Goal: Information Seeking & Learning: Learn about a topic

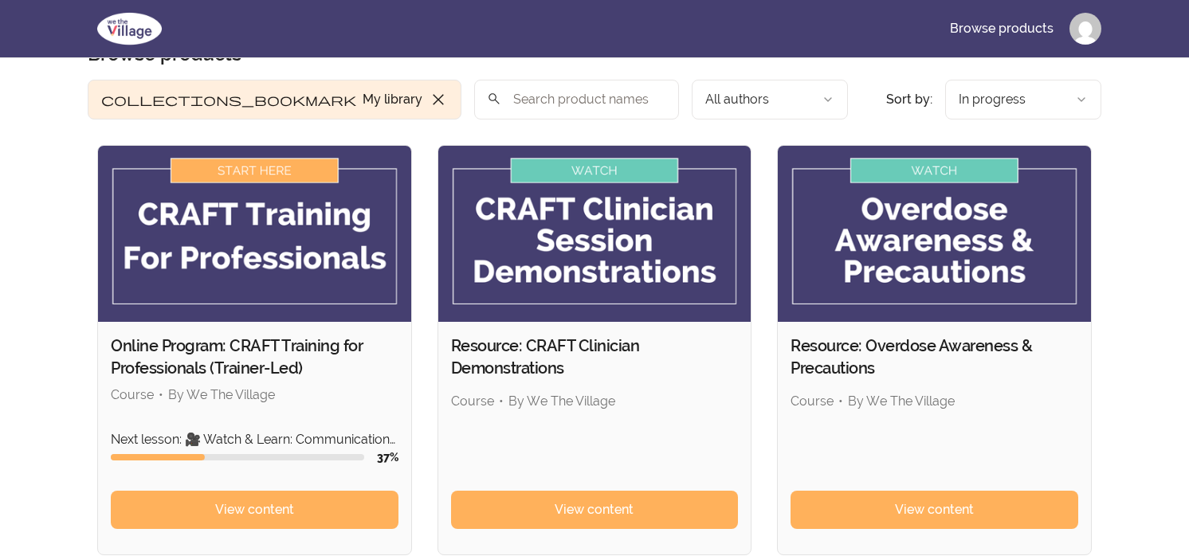
scroll to position [80, 0]
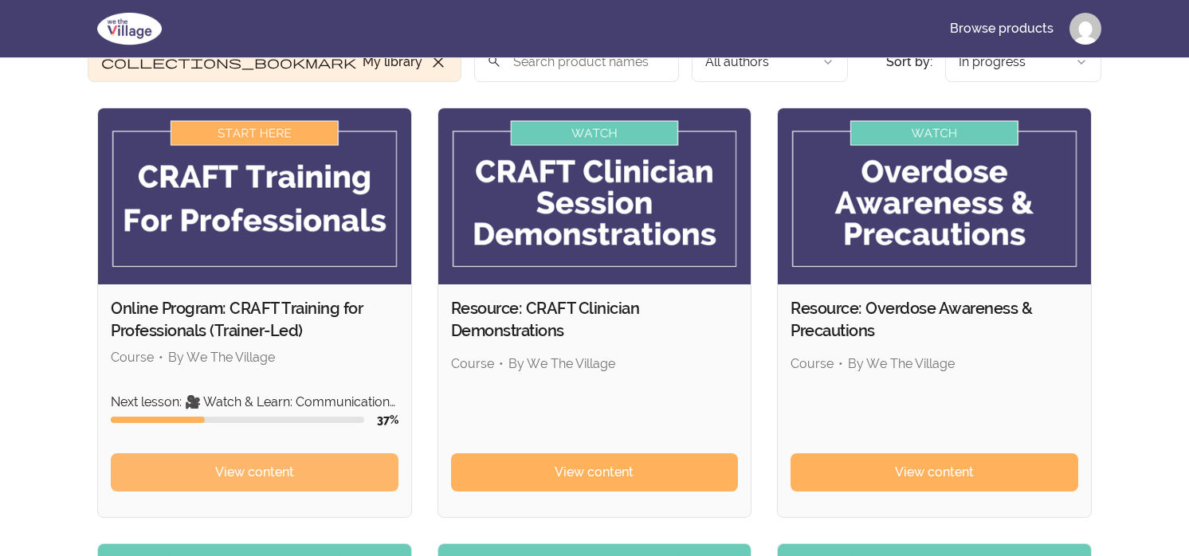
click at [315, 472] on link "View content" at bounding box center [255, 472] width 288 height 38
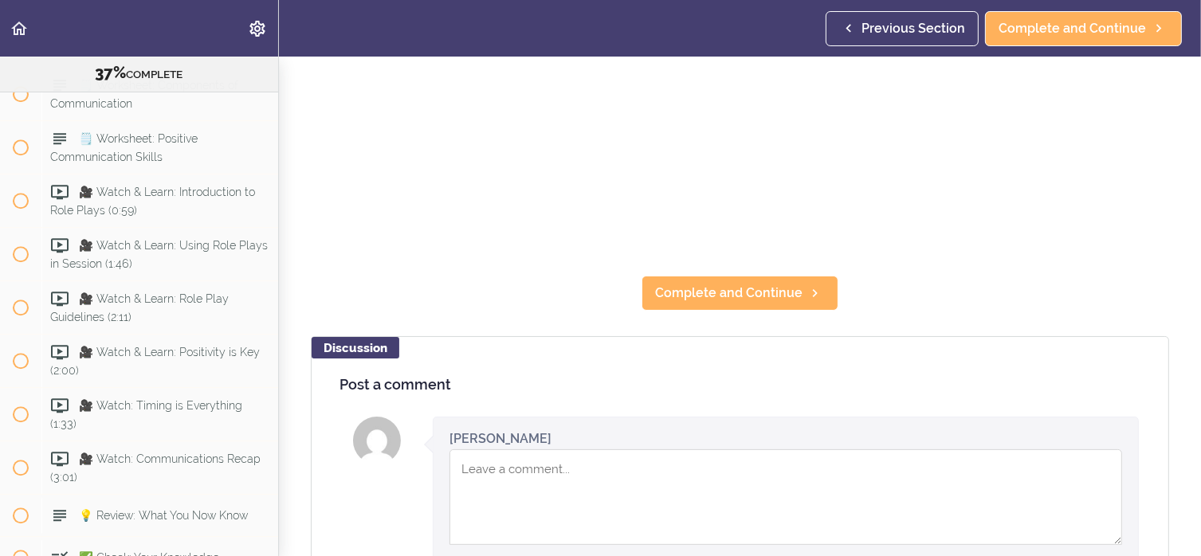
scroll to position [398, 0]
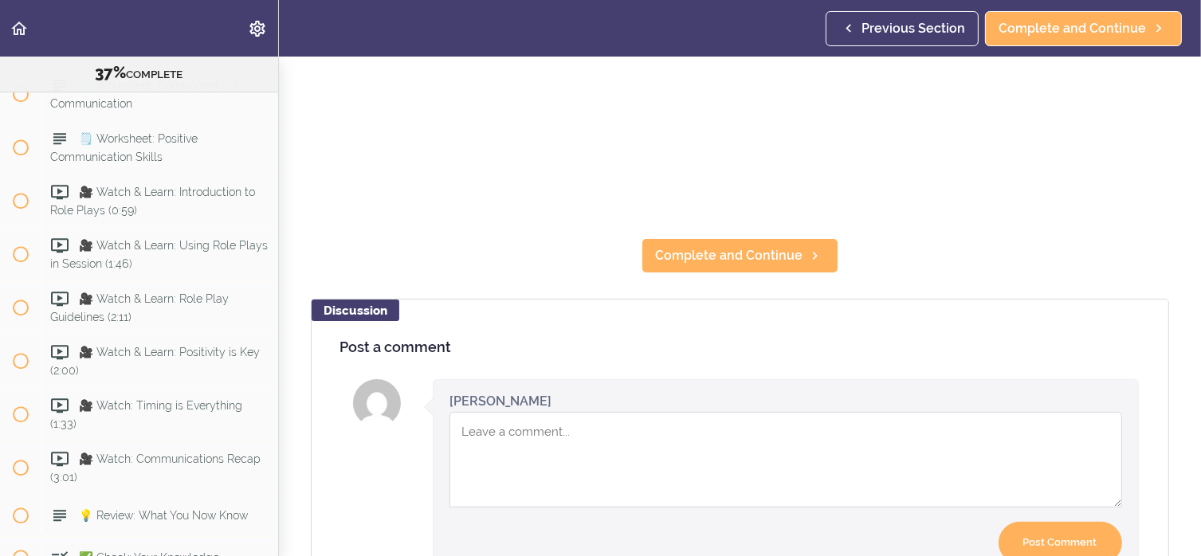
click at [510, 431] on textarea "Comment box" at bounding box center [785, 460] width 672 height 96
click at [702, 425] on textarea "using positive communication to utilize what the CSO" at bounding box center [785, 460] width 672 height 96
click at [778, 424] on textarea "using positive communication to utilize meet the CSO" at bounding box center [785, 460] width 672 height 96
click at [778, 423] on textarea "using positive communication to utilize meet the CSO needs and expectatio" at bounding box center [785, 460] width 672 height 96
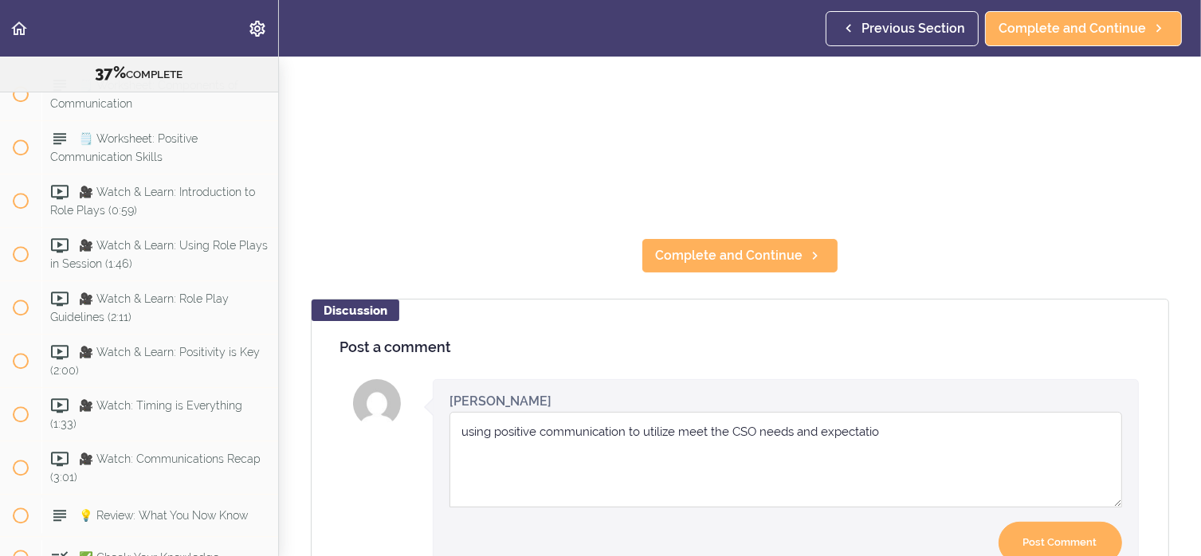
click at [778, 423] on textarea "using positive communication to utilize meet the CSO needs and expectatio" at bounding box center [785, 460] width 672 height 96
click at [878, 427] on textarea "using positive communication to utilize meet the CSO needs and expectatio" at bounding box center [785, 460] width 672 height 96
type textarea "using positive communication to utilize meet the CSO needs and expectations"
click at [1029, 531] on input "Post Comment" at bounding box center [1059, 543] width 123 height 42
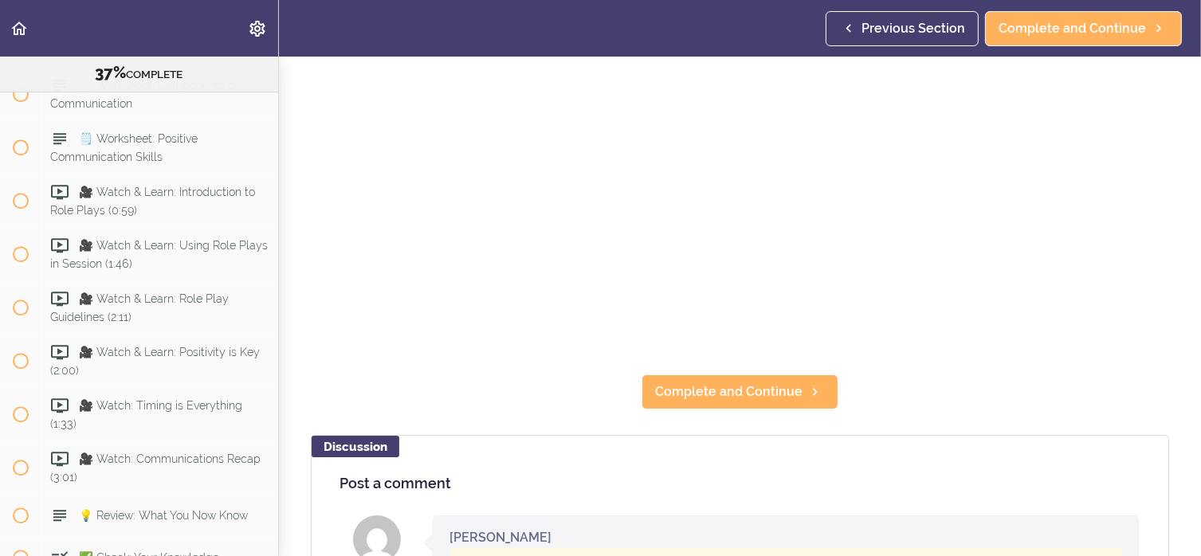
scroll to position [319, 0]
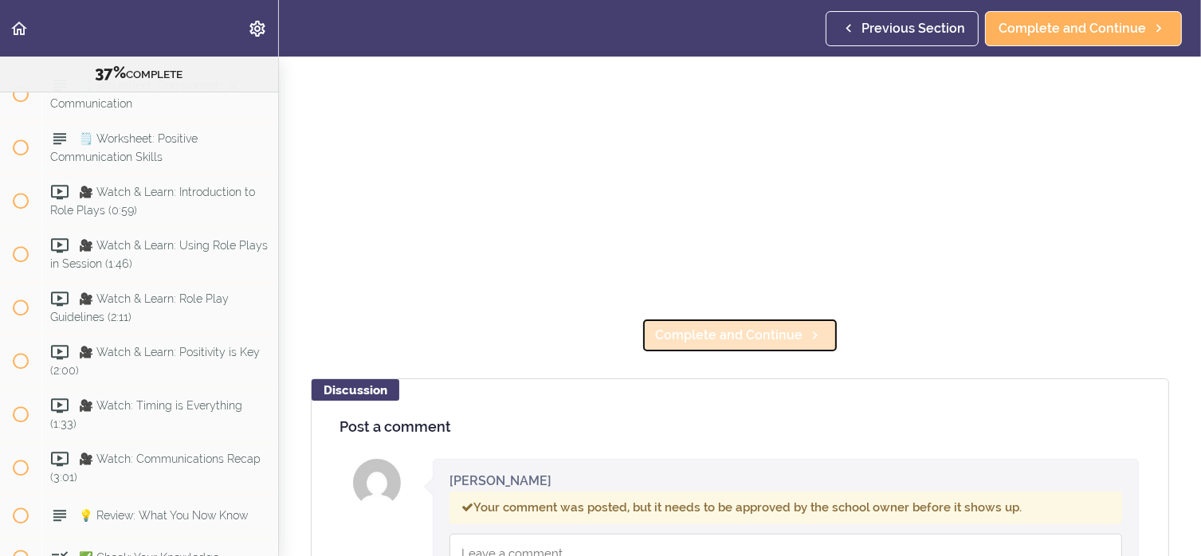
click at [781, 331] on span "Complete and Continue" at bounding box center [728, 335] width 147 height 19
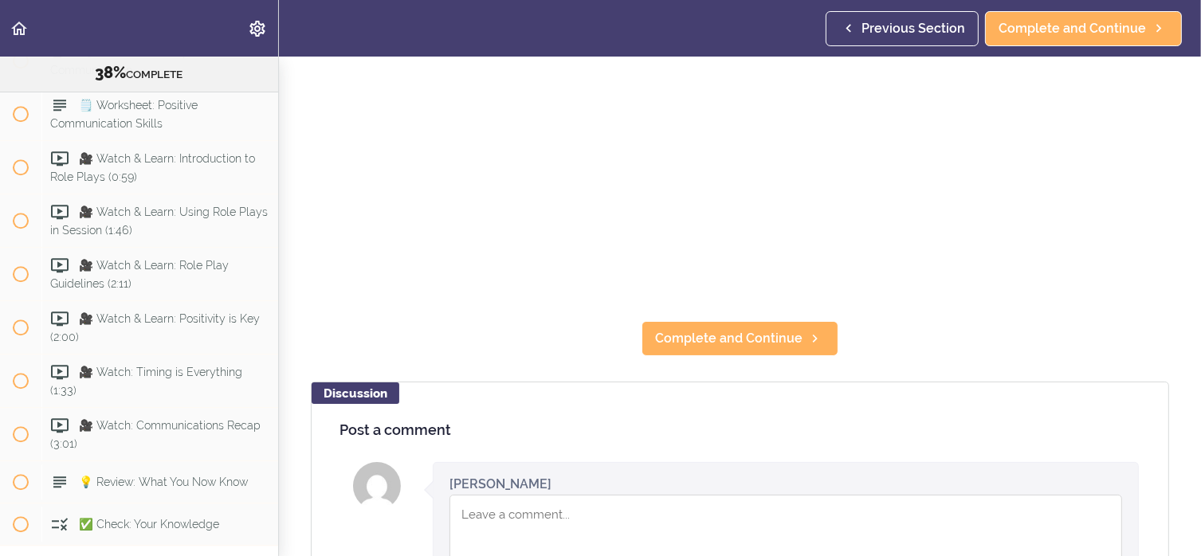
scroll to position [319, 0]
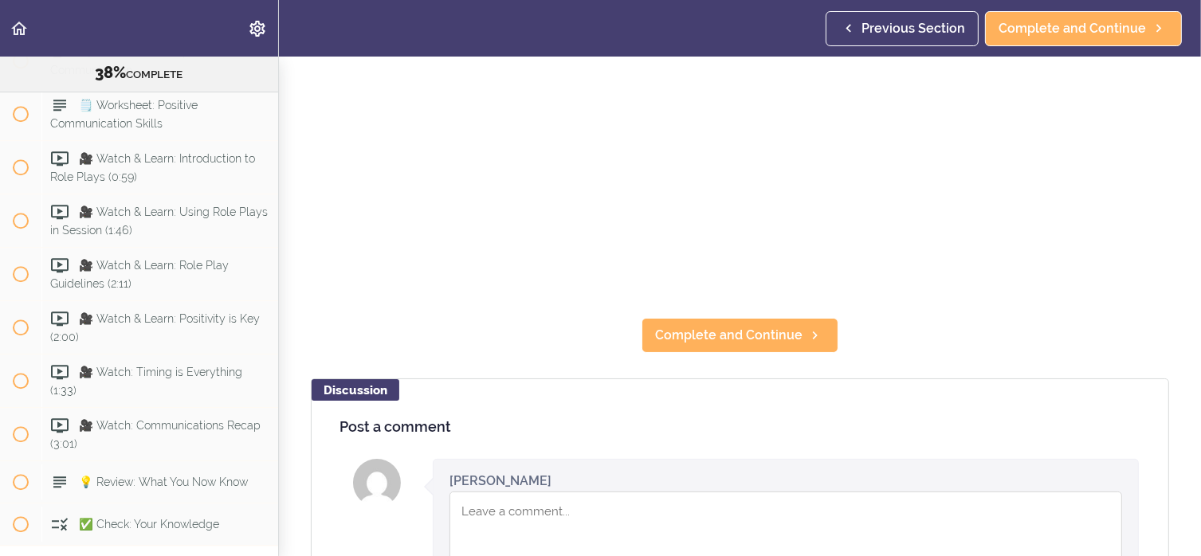
click at [523, 519] on textarea "Comment box" at bounding box center [785, 540] width 672 height 96
click at [529, 503] on textarea "validation of the CSO and from CSO to IP" at bounding box center [785, 540] width 672 height 96
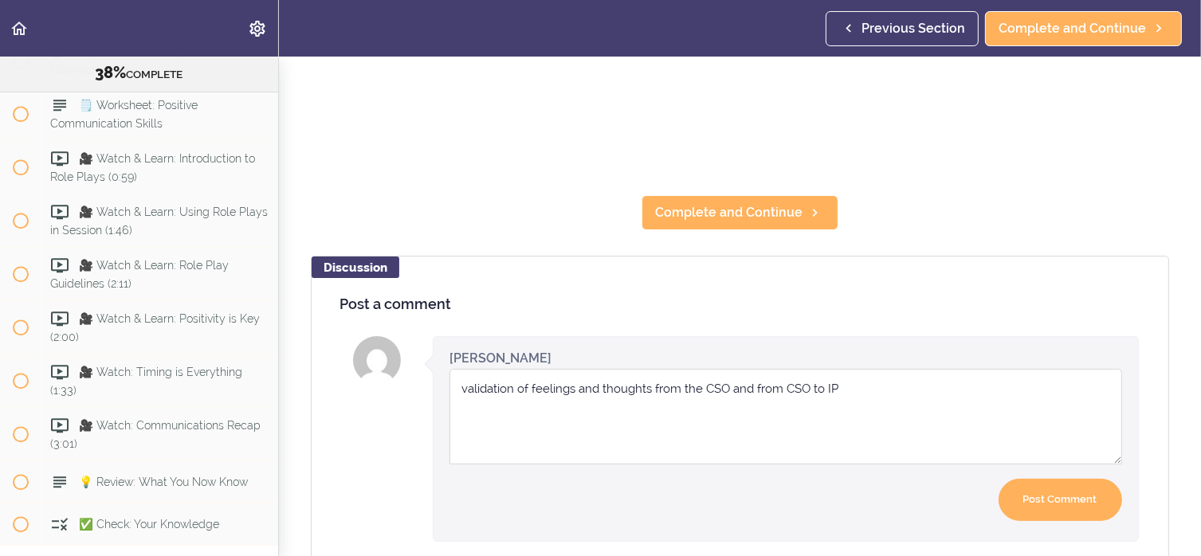
scroll to position [478, 0]
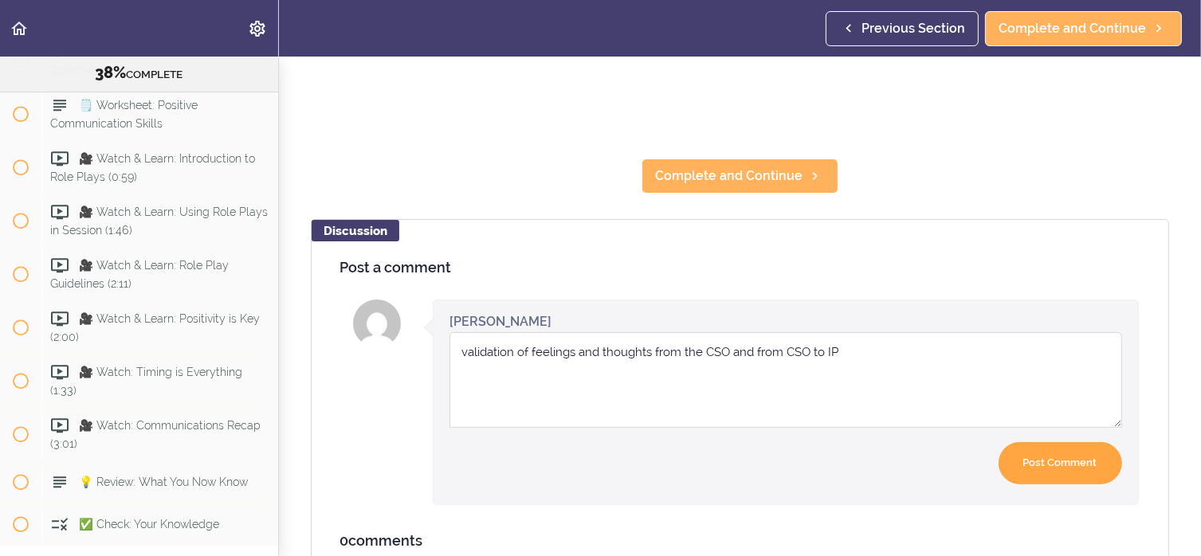
type textarea "validation of feelings and thoughts from the CSO and from CSO to IP"
click at [1007, 456] on input "Post Comment" at bounding box center [1059, 463] width 123 height 42
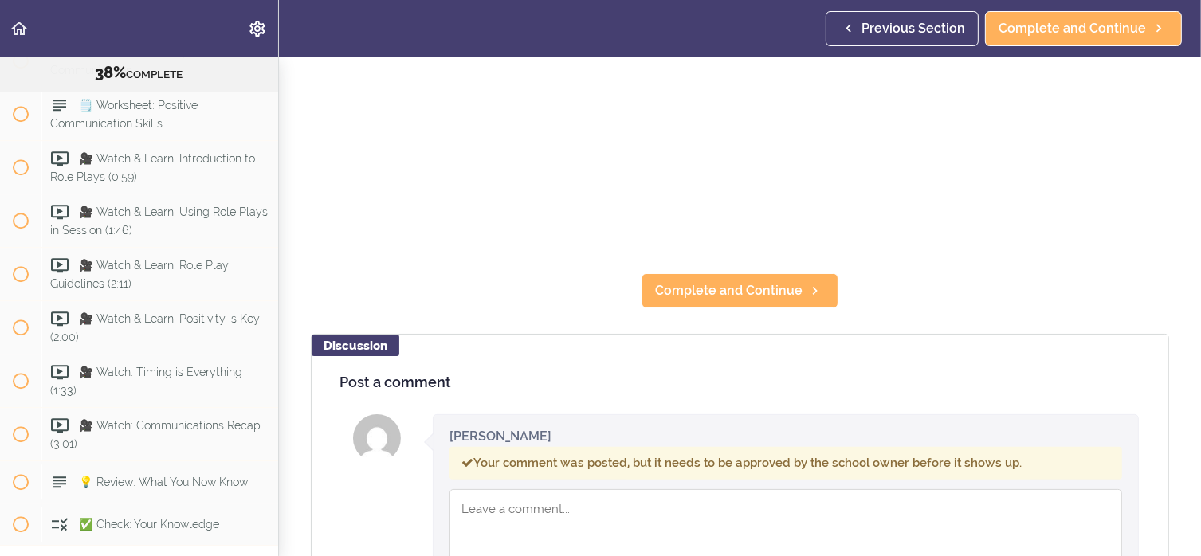
scroll to position [398, 0]
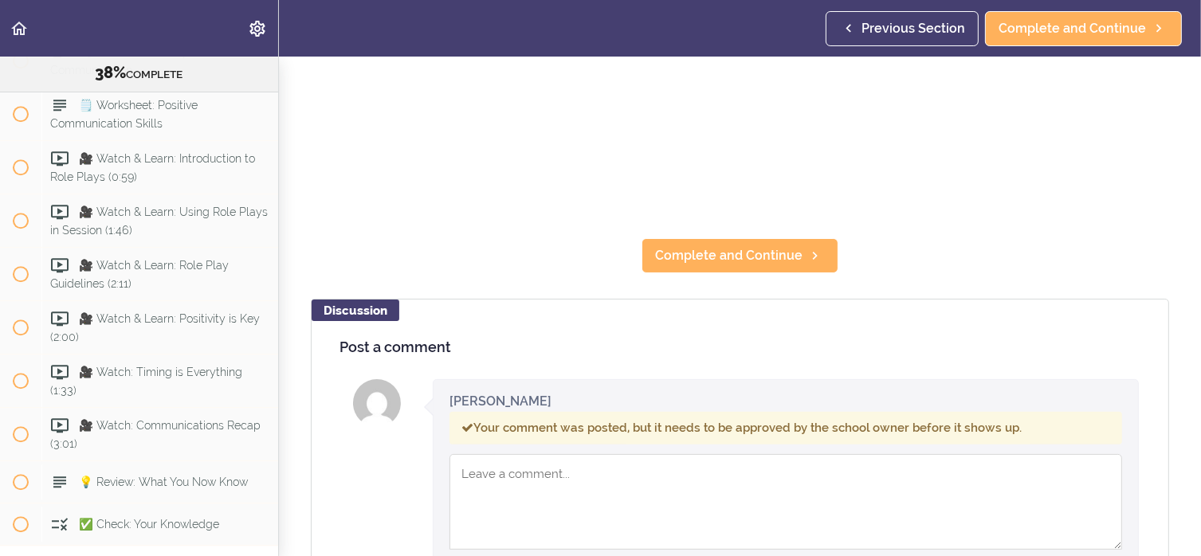
click at [582, 484] on textarea "Comment box" at bounding box center [785, 502] width 672 height 96
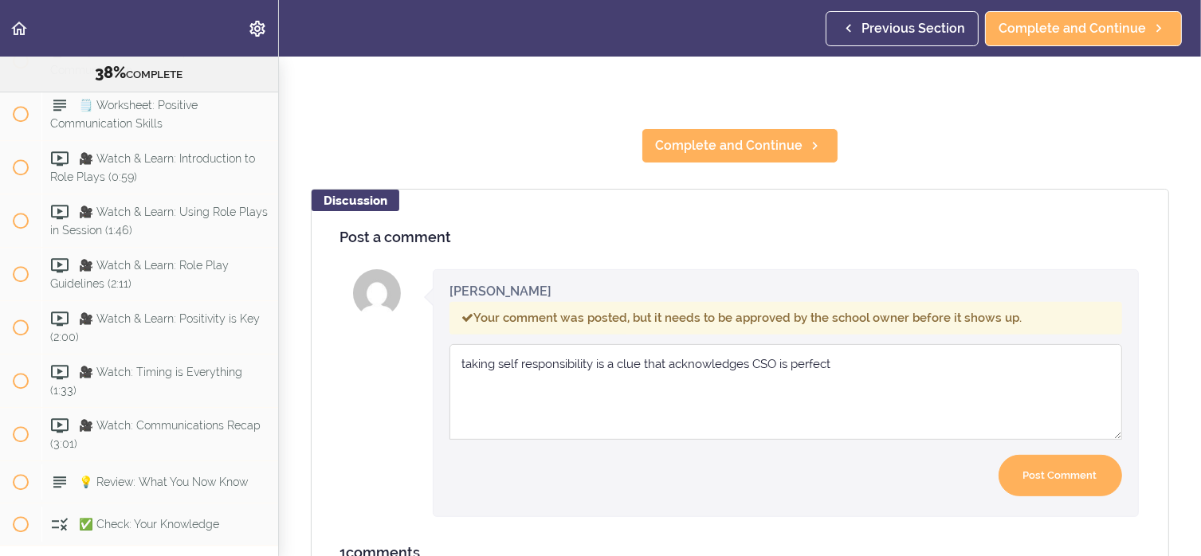
scroll to position [558, 0]
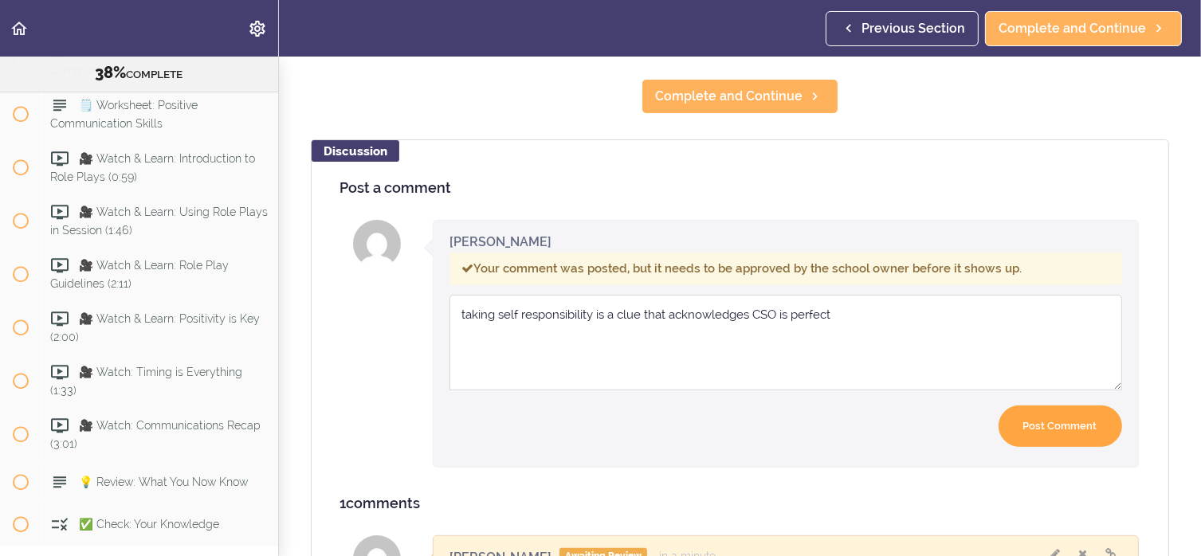
type textarea "taking self responsibility is a clue that acknowledges CSO is perfect"
click at [1045, 421] on input "Post Comment" at bounding box center [1059, 427] width 123 height 42
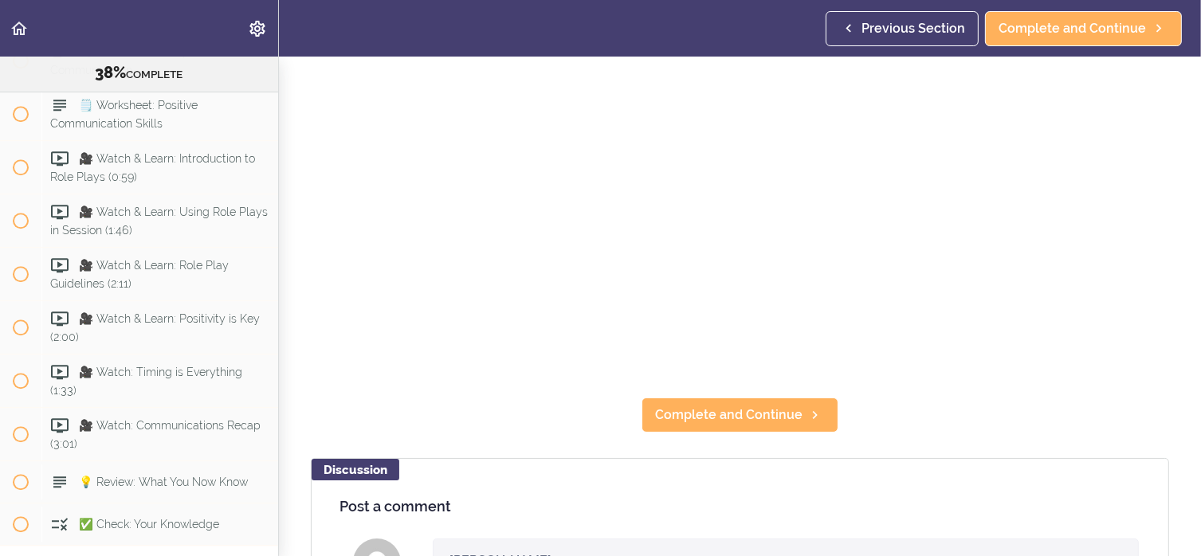
scroll to position [159, 0]
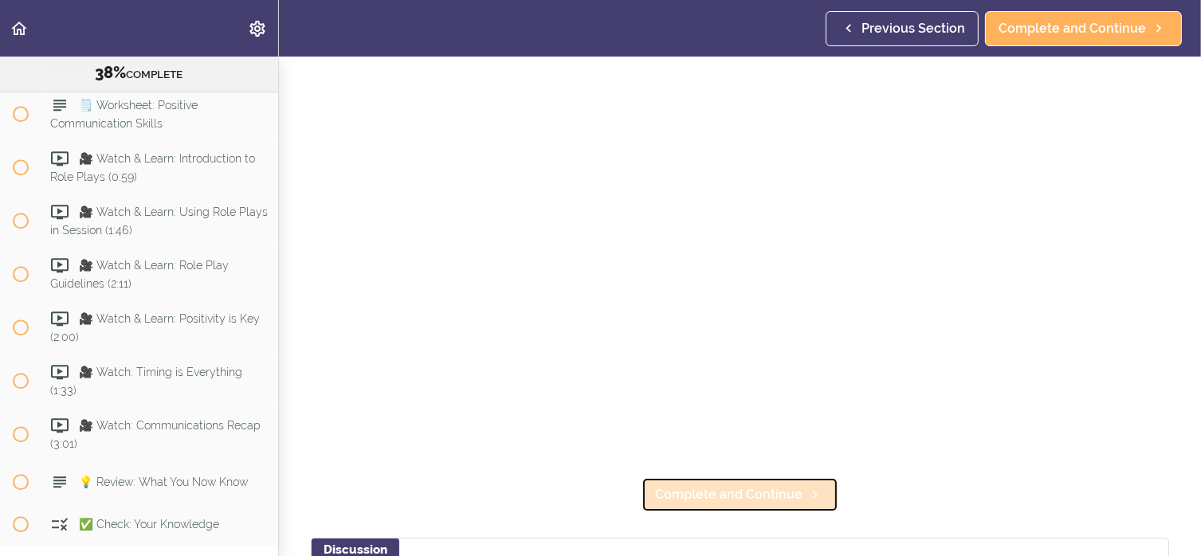
click at [781, 485] on span "Complete and Continue" at bounding box center [728, 494] width 147 height 19
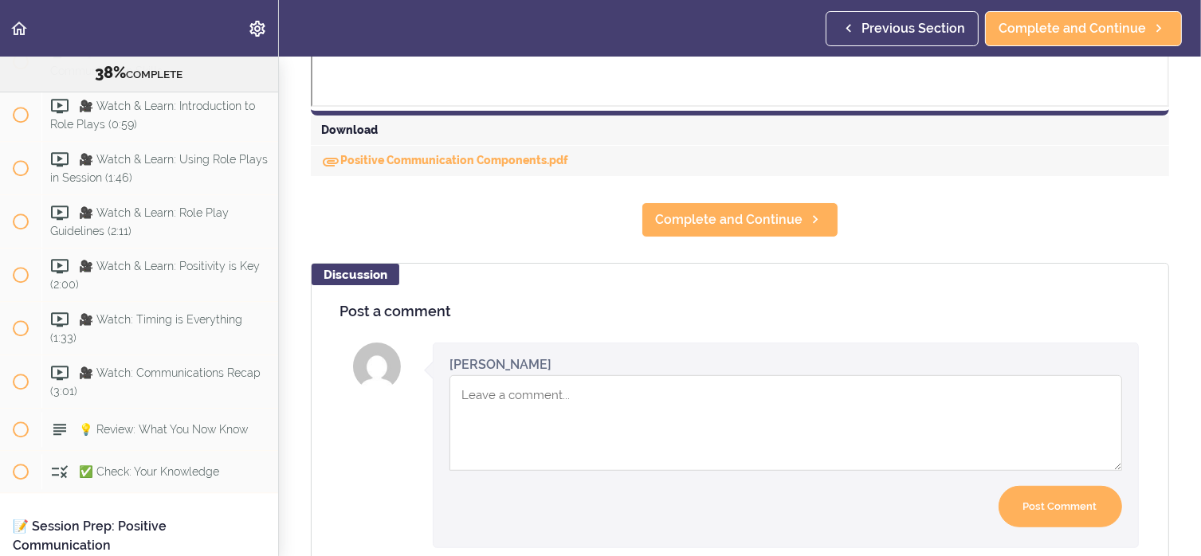
scroll to position [876, 0]
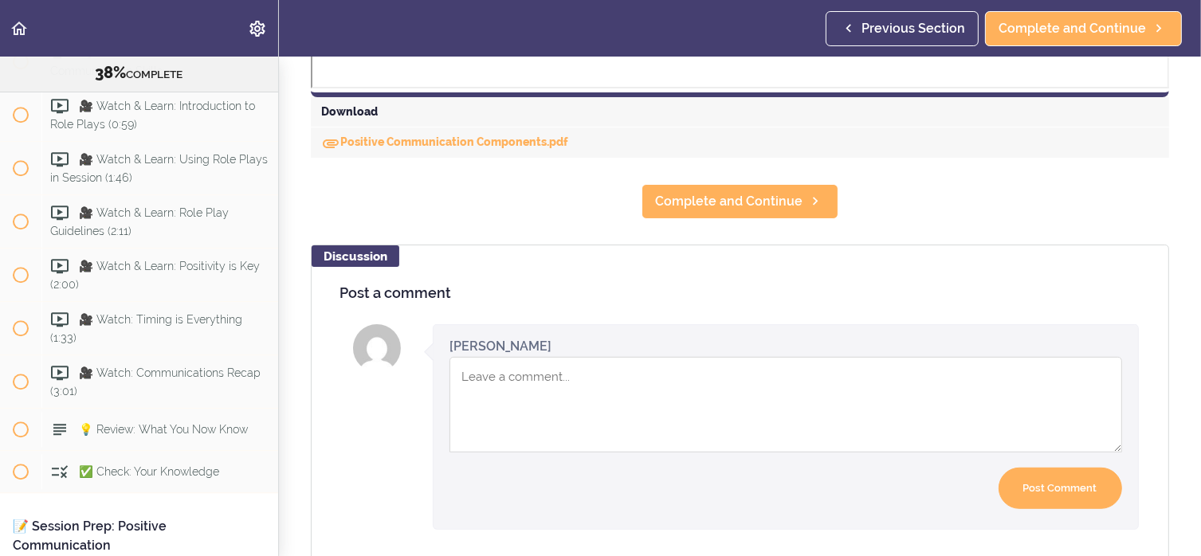
click at [568, 397] on textarea "Comment box" at bounding box center [785, 405] width 672 height 96
drag, startPoint x: 568, startPoint y: 397, endPoint x: 522, endPoint y: 374, distance: 51.3
click at [522, 374] on textarea "our role" at bounding box center [785, 405] width 672 height 96
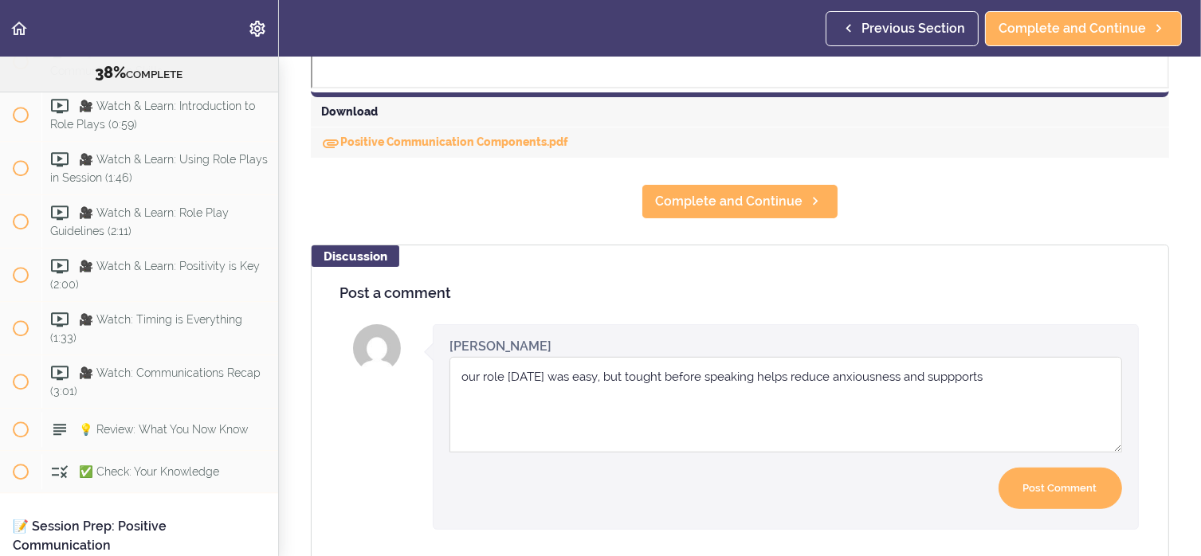
click at [617, 378] on textarea "our role [DATE] was easy, but tought before speaking helps reduce anxiousness a…" at bounding box center [785, 405] width 672 height 96
click at [624, 376] on textarea "our role [DATE] was easy, but tought before speaking helps reduce anxiousness a…" at bounding box center [785, 405] width 672 height 96
click at [619, 375] on textarea "our role [DATE] was easy, but tought before speaking helps reduce anxiousness a…" at bounding box center [785, 405] width 672 height 96
click at [944, 378] on textarea "our role [DATE] was easy, but thought before speaking helps reduce anxiousness …" at bounding box center [785, 405] width 672 height 96
click at [985, 377] on textarea "our role [DATE] was easy, but thought before speaking helps reduce anxiousness …" at bounding box center [785, 405] width 672 height 96
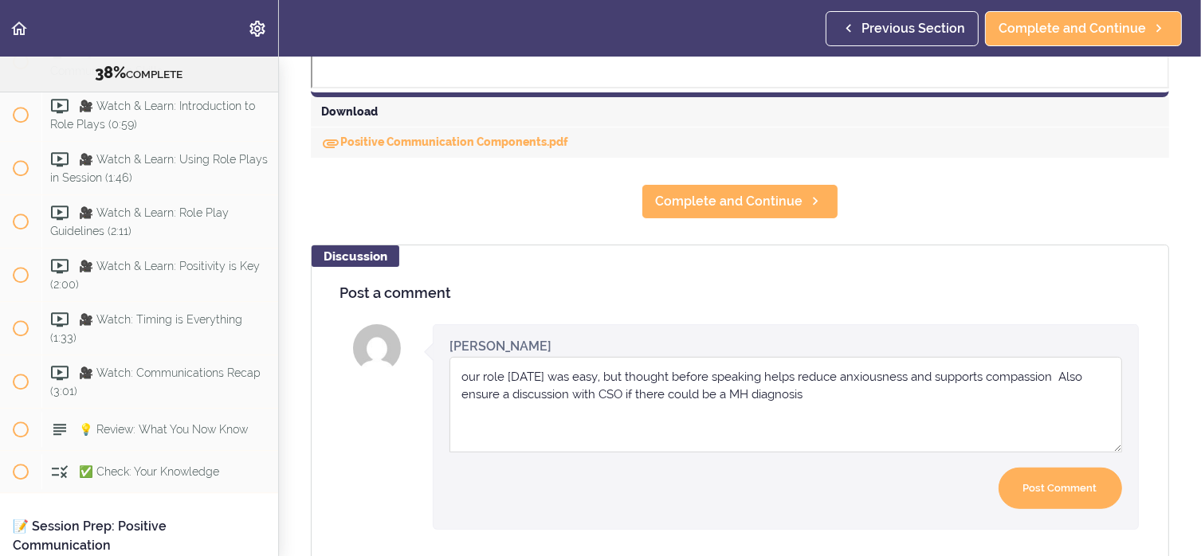
click at [727, 394] on textarea "our role [DATE] was easy, but thought before speaking helps reduce anxiousness …" at bounding box center [785, 405] width 672 height 96
click at [858, 394] on textarea "our role [DATE] was easy, but thought before speaking helps reduce anxiousness …" at bounding box center [785, 405] width 672 height 96
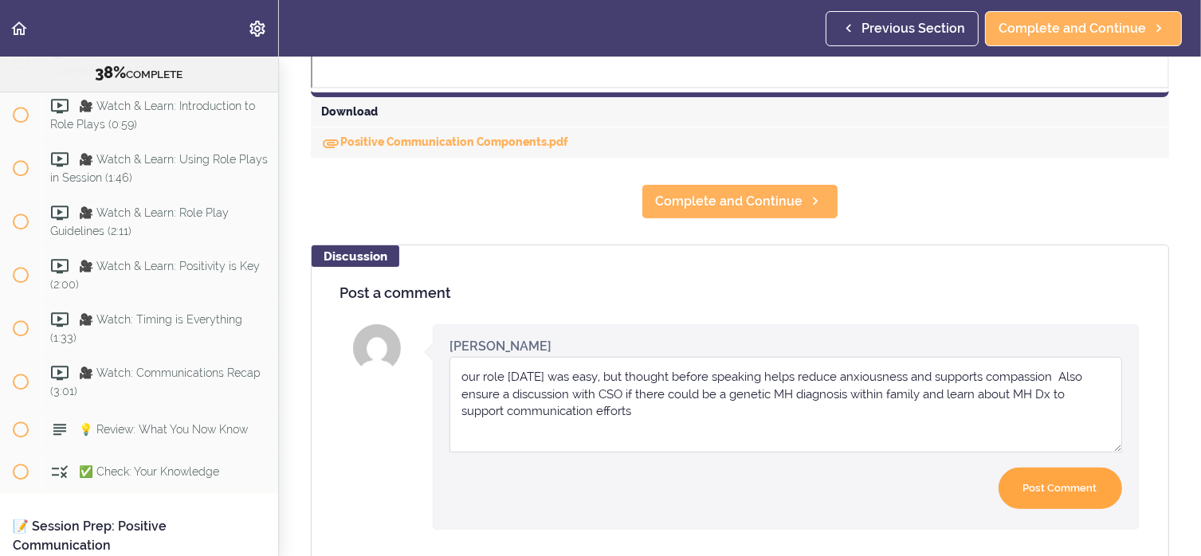
type textarea "our role [DATE] was easy, but thought before speaking helps reduce anxiousness …"
click at [1052, 490] on input "Post Comment" at bounding box center [1059, 489] width 123 height 42
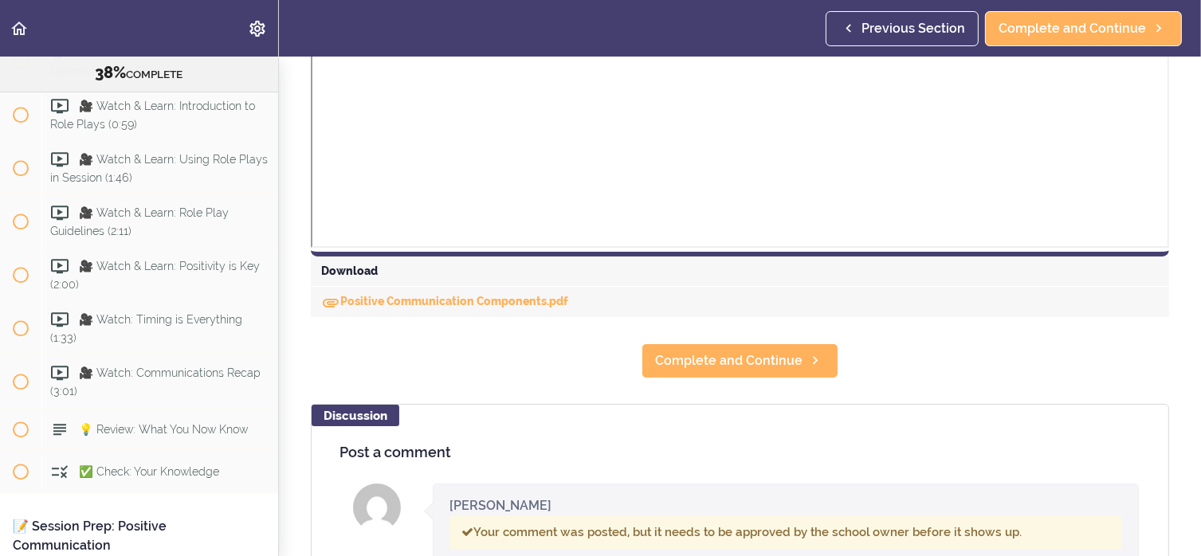
scroll to position [637, 0]
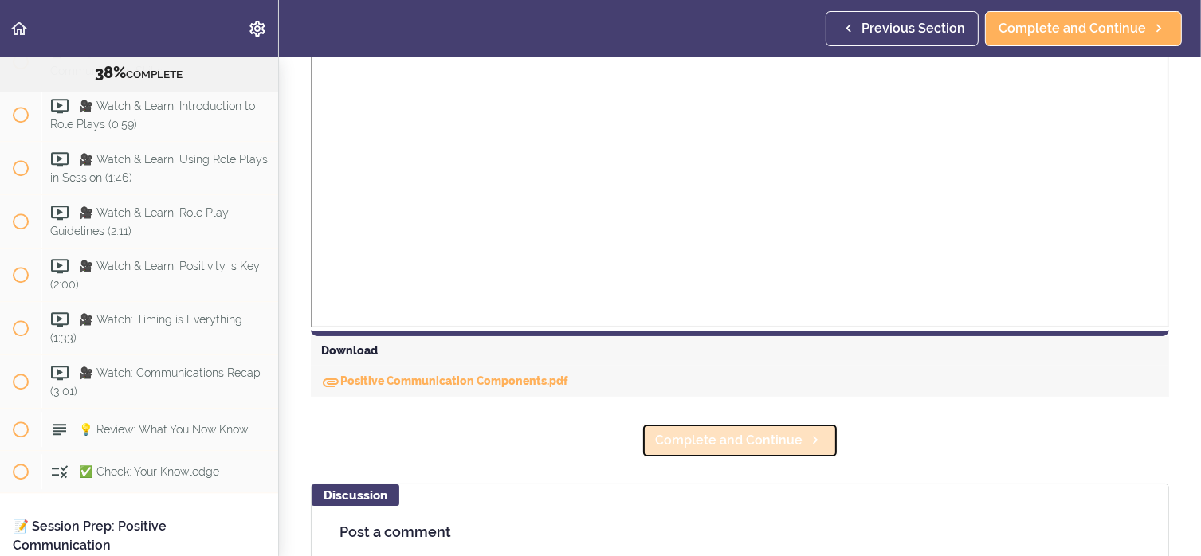
click at [748, 442] on span "Complete and Continue" at bounding box center [728, 440] width 147 height 19
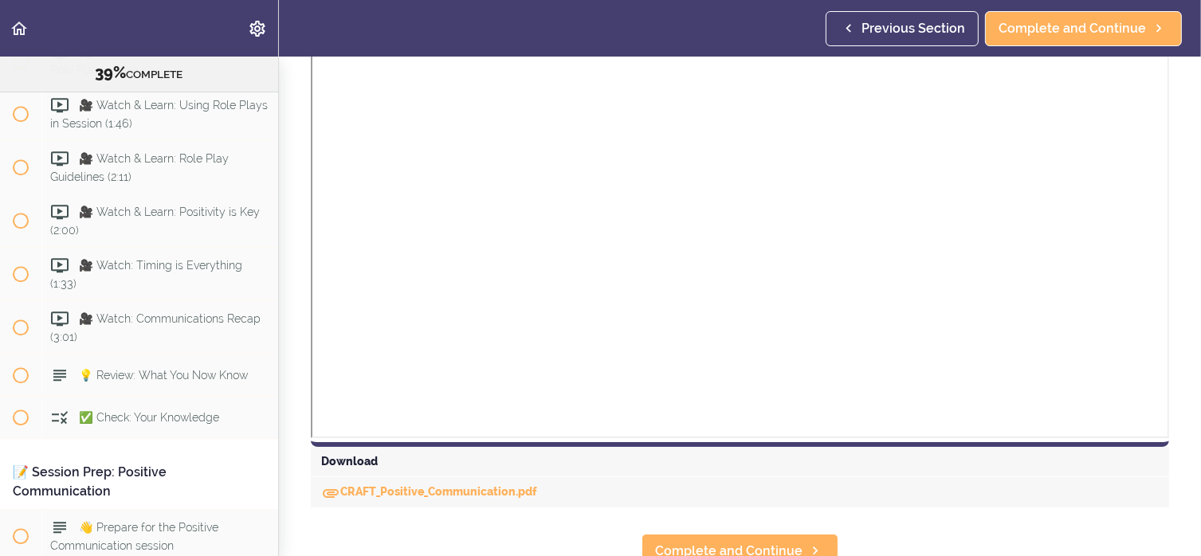
scroll to position [550, 0]
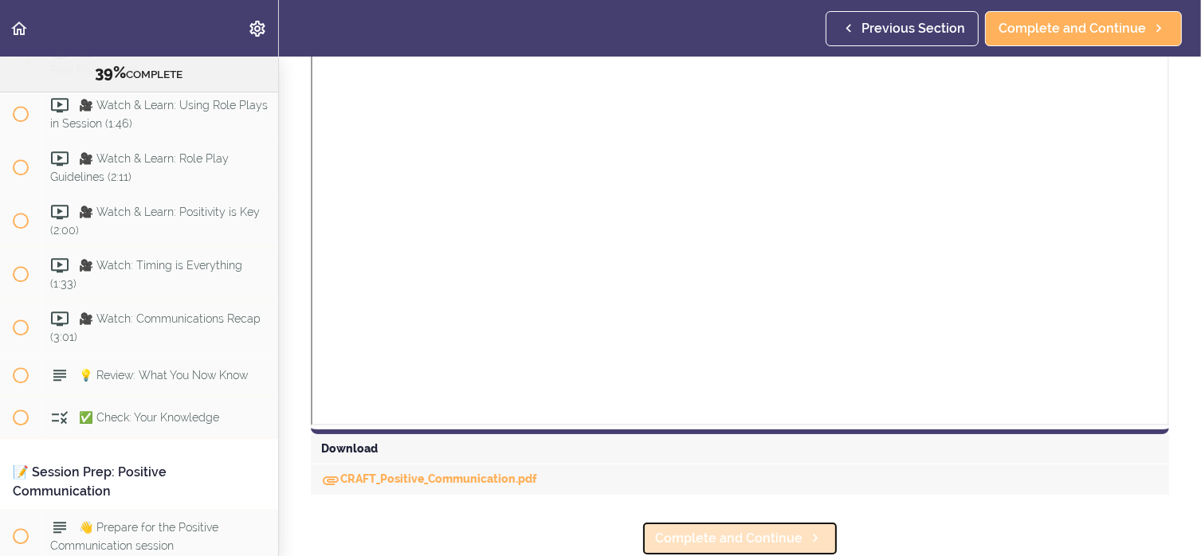
click at [786, 529] on span "Complete and Continue" at bounding box center [728, 538] width 147 height 19
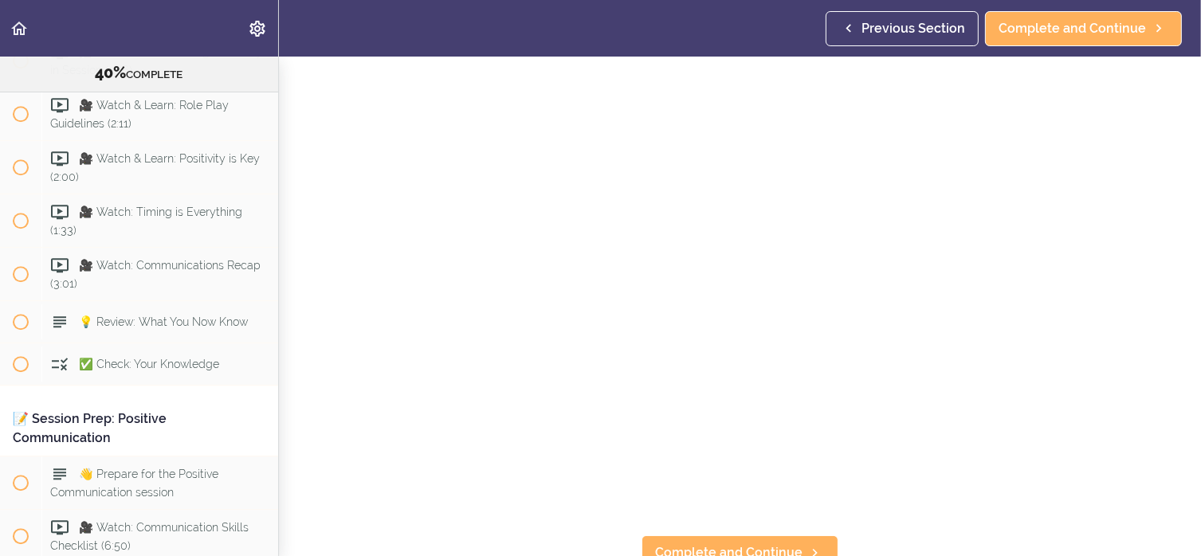
scroll to position [121, 0]
click at [687, 529] on span "Complete and Continue" at bounding box center [728, 538] width 147 height 19
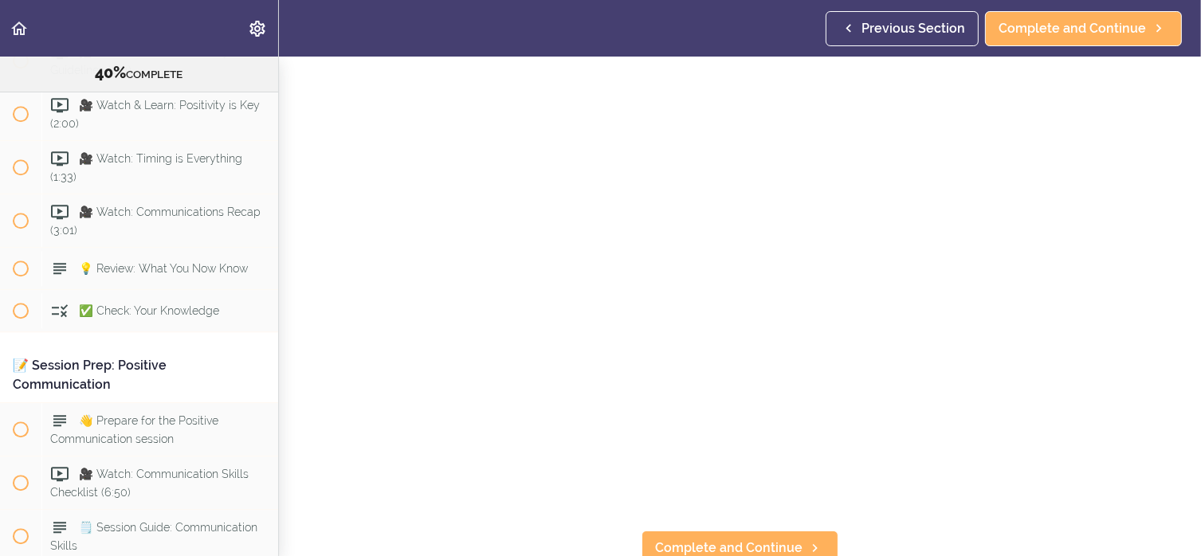
scroll to position [121, 0]
click at [767, 529] on span "Complete and Continue" at bounding box center [728, 538] width 147 height 19
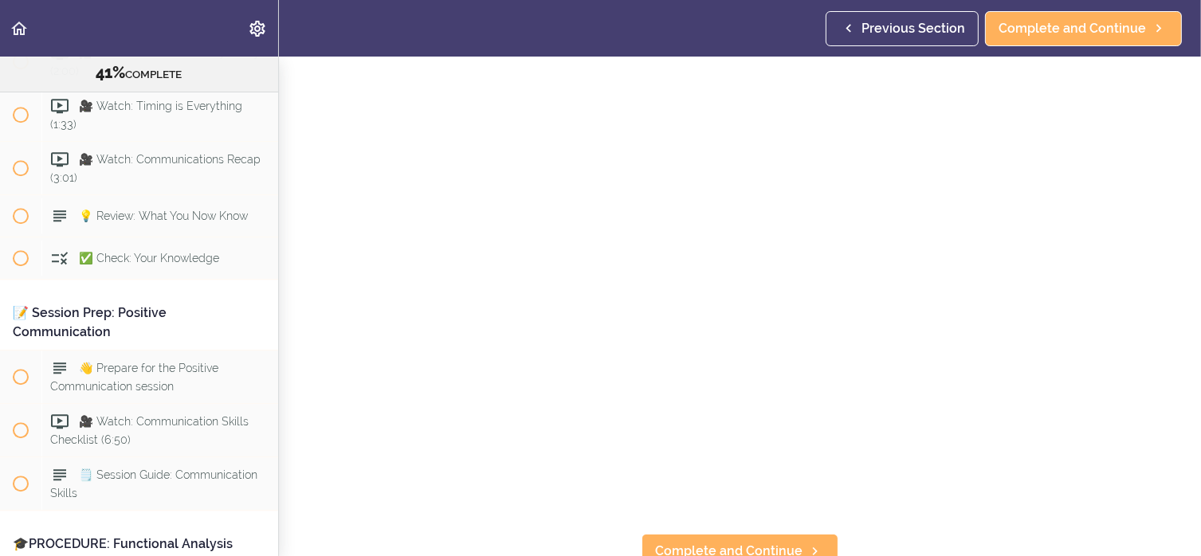
scroll to position [121, 0]
click at [745, 534] on span "Complete and Continue" at bounding box center [728, 538] width 147 height 19
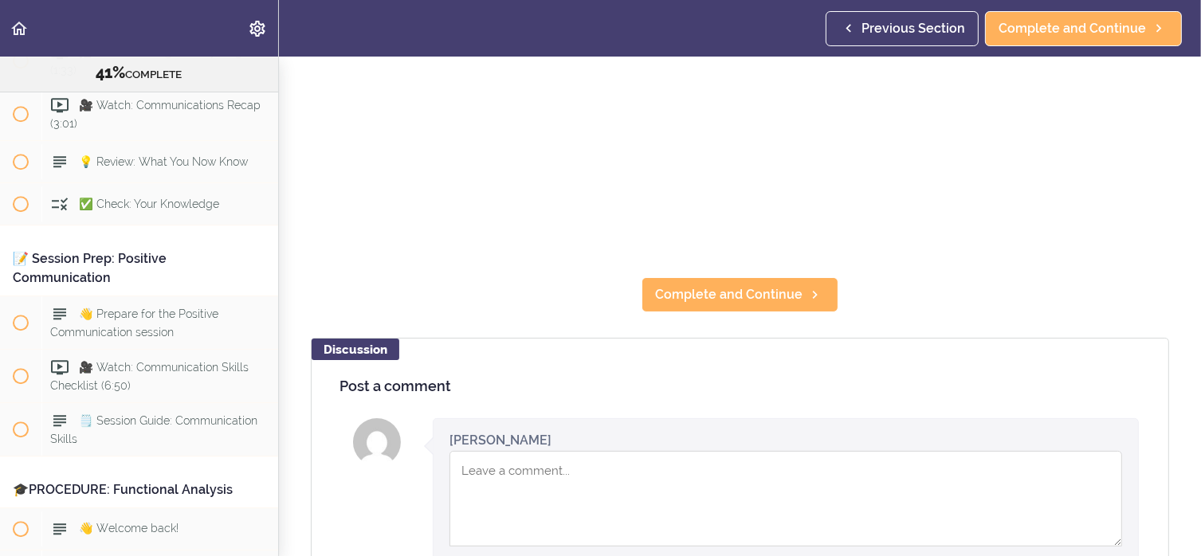
scroll to position [398, 0]
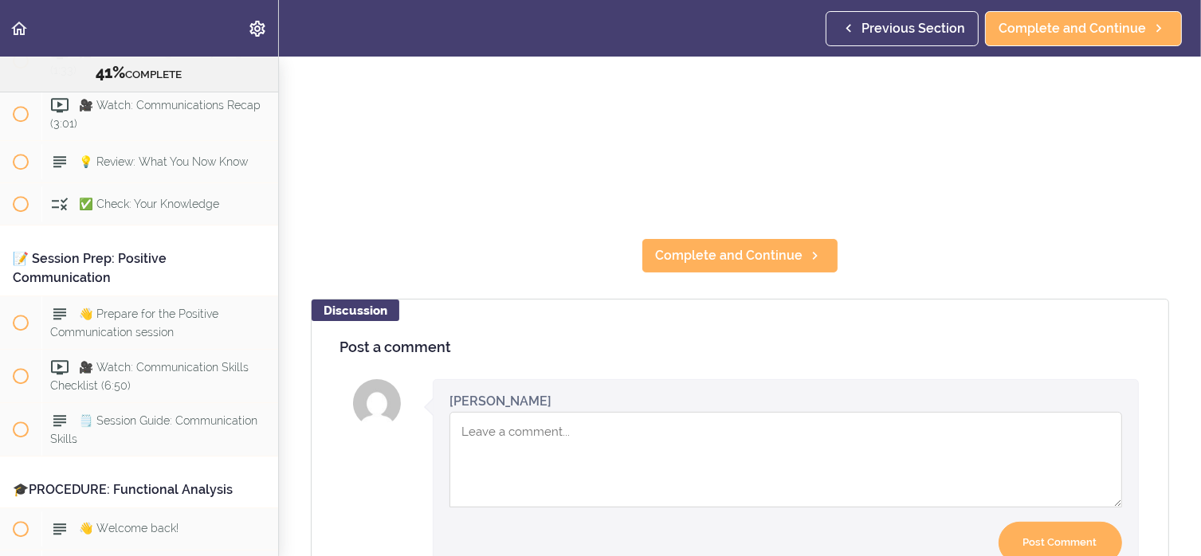
click at [544, 433] on textarea "Comment box" at bounding box center [785, 460] width 672 height 96
click at [539, 424] on textarea "practice wha tto say through role play" at bounding box center [785, 460] width 672 height 96
click at [672, 425] on textarea "practice what to say through role play" at bounding box center [785, 460] width 672 height 96
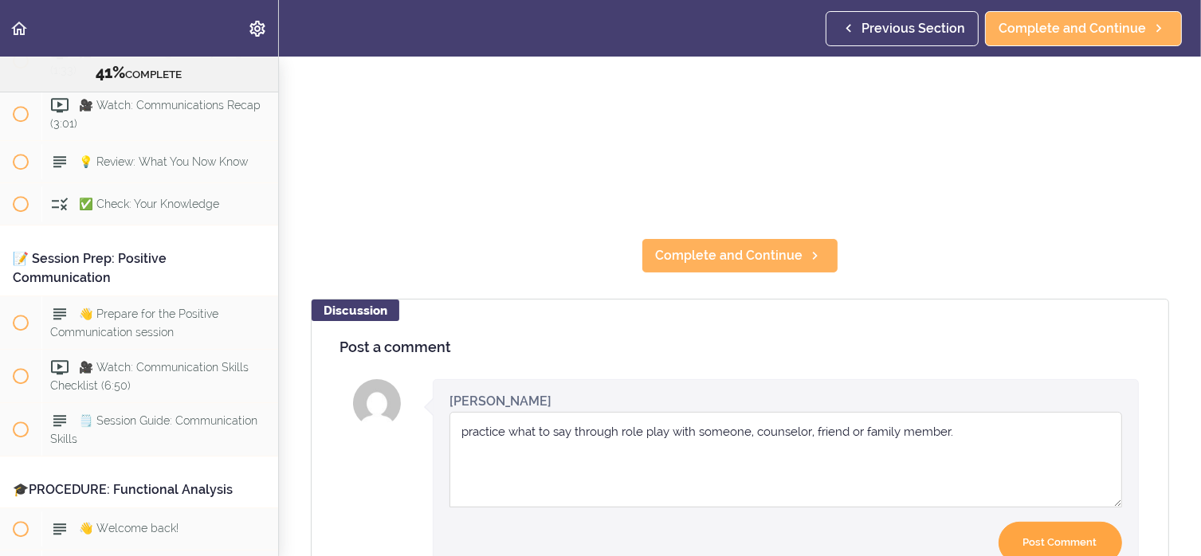
type textarea "practice what to say through role play with someone, counselor, friend or famil…"
click at [1048, 523] on input "Post Comment" at bounding box center [1059, 543] width 123 height 42
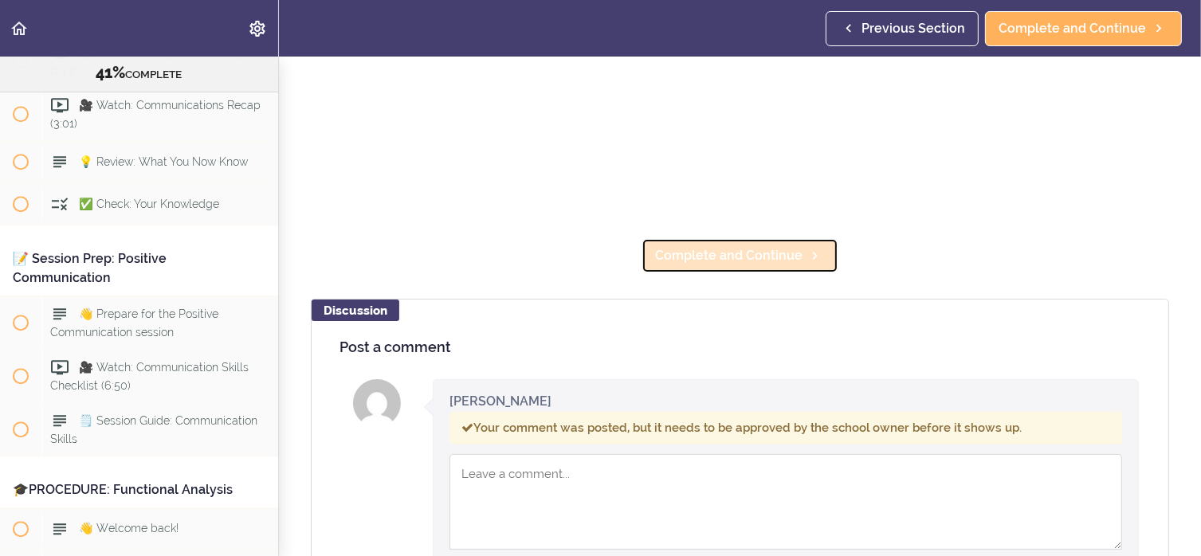
click at [763, 246] on span "Complete and Continue" at bounding box center [728, 255] width 147 height 19
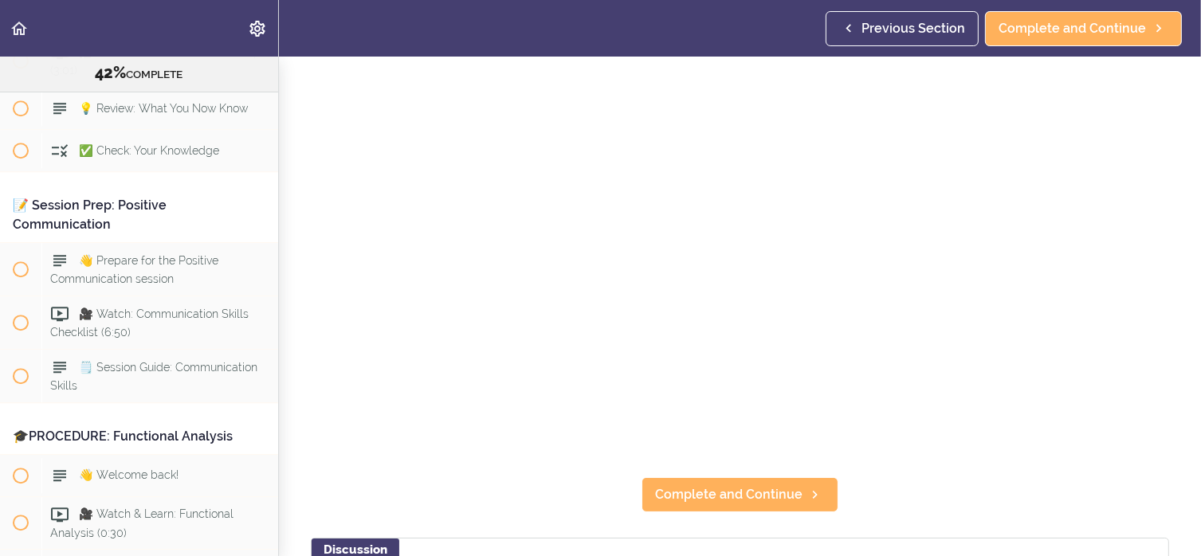
scroll to position [239, 0]
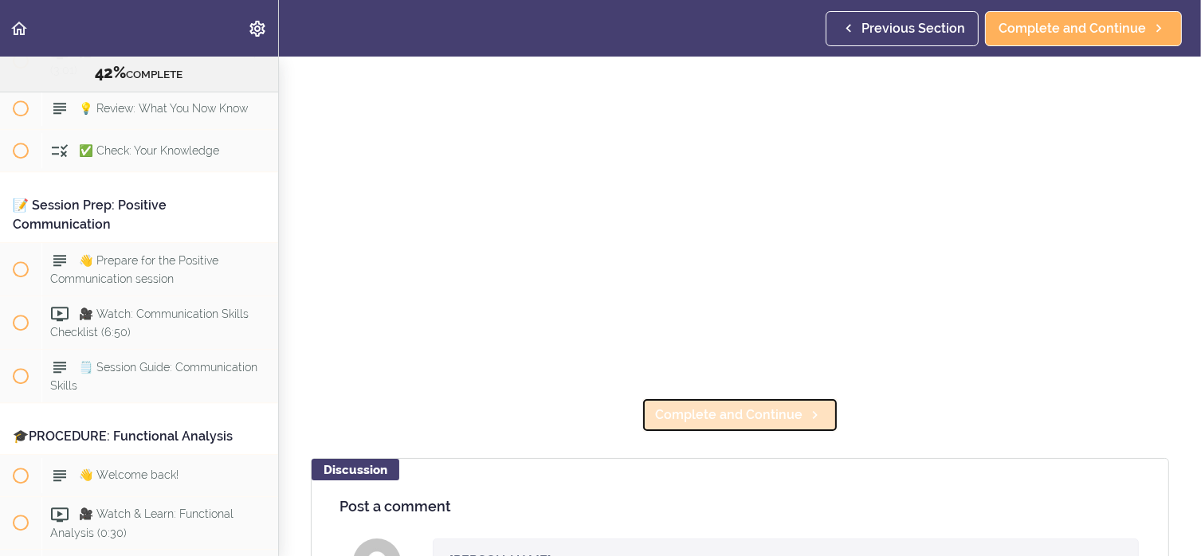
click at [723, 406] on span "Complete and Continue" at bounding box center [728, 415] width 147 height 19
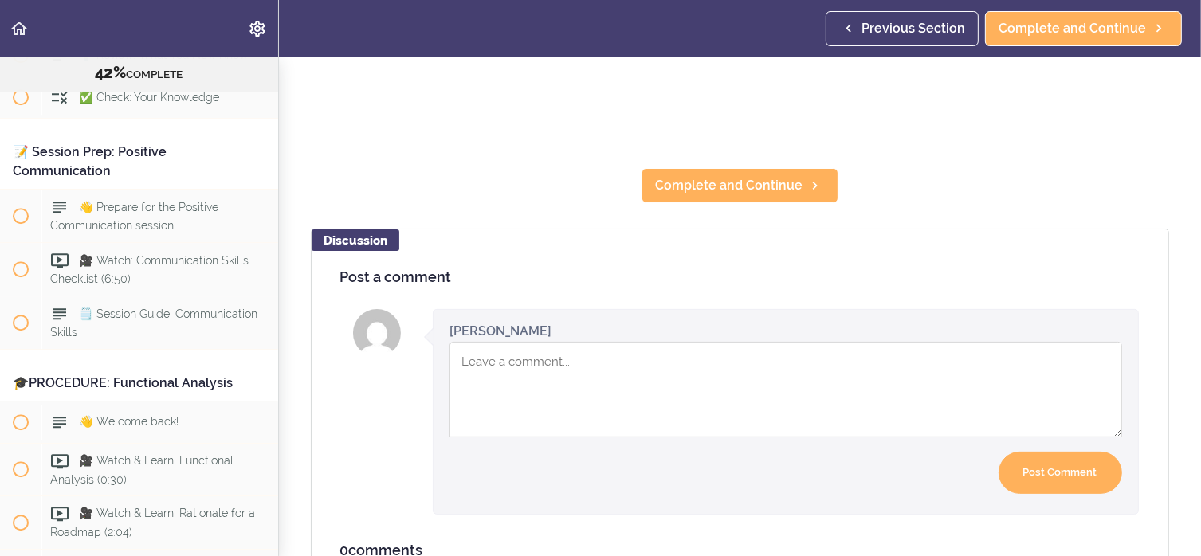
scroll to position [478, 0]
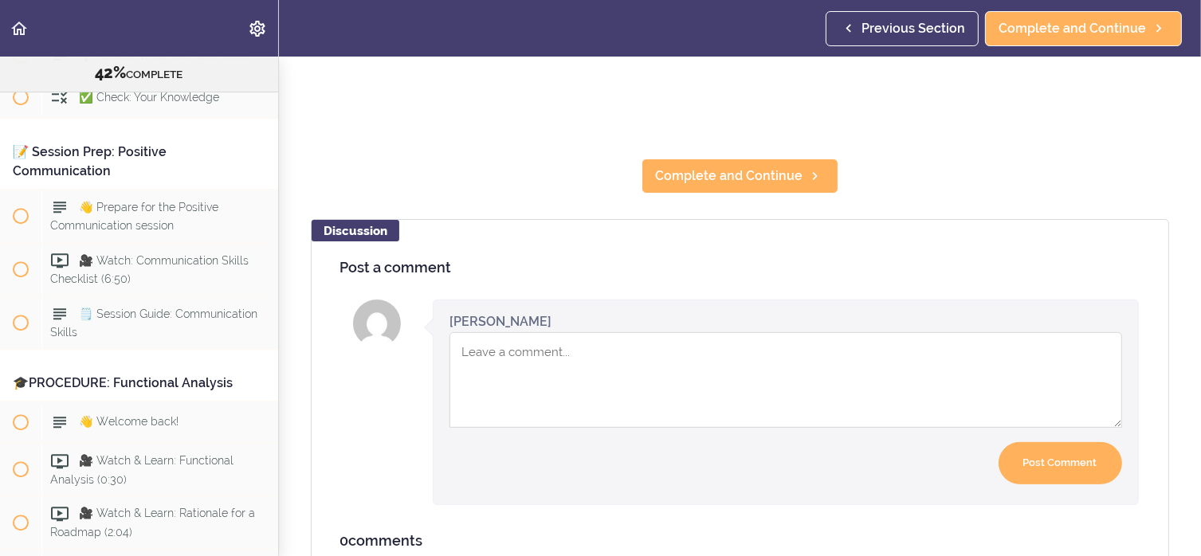
click at [539, 350] on textarea "Comment box" at bounding box center [785, 380] width 672 height 96
click at [550, 348] on textarea "What is CSO up gainst" at bounding box center [785, 380] width 672 height 96
click at [619, 347] on textarea "What is CSO up against" at bounding box center [785, 380] width 672 height 96
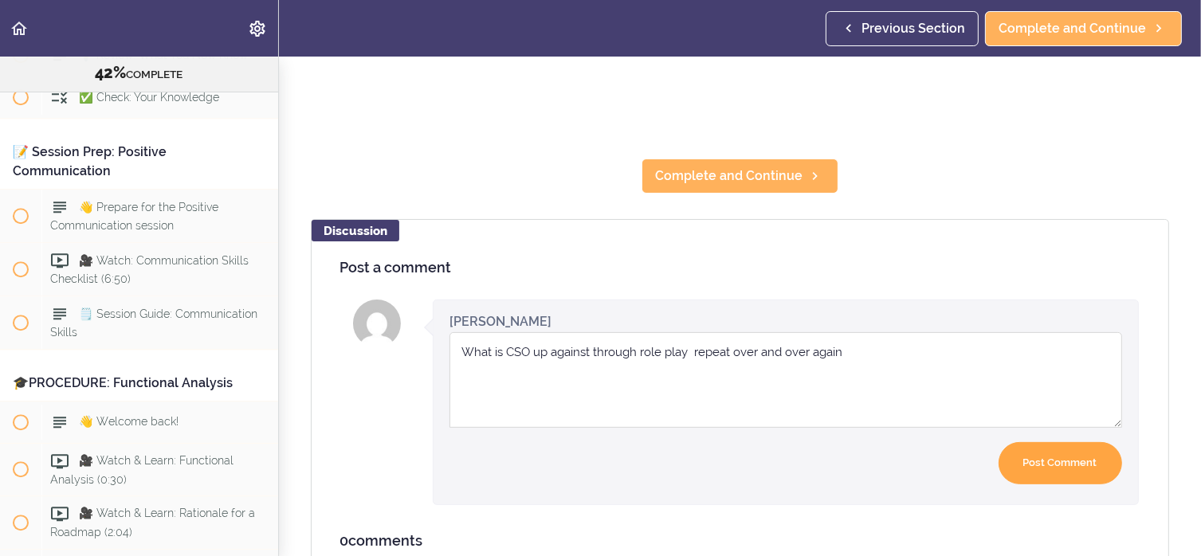
type textarea "What is CSO up against through role play repeat over and over again"
click at [1072, 462] on input "Post Comment" at bounding box center [1059, 463] width 123 height 42
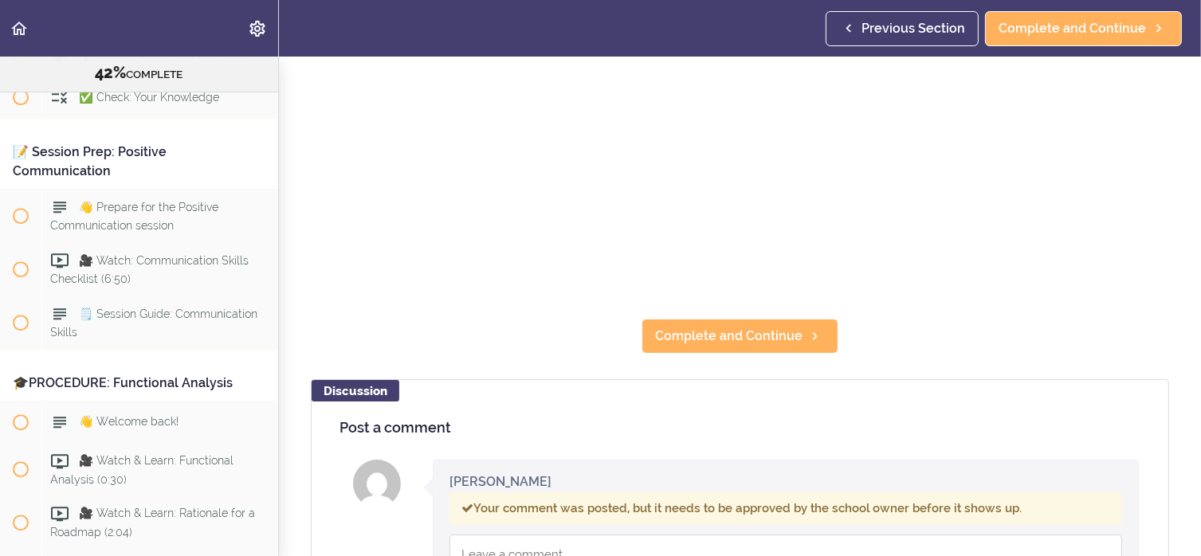
scroll to position [319, 0]
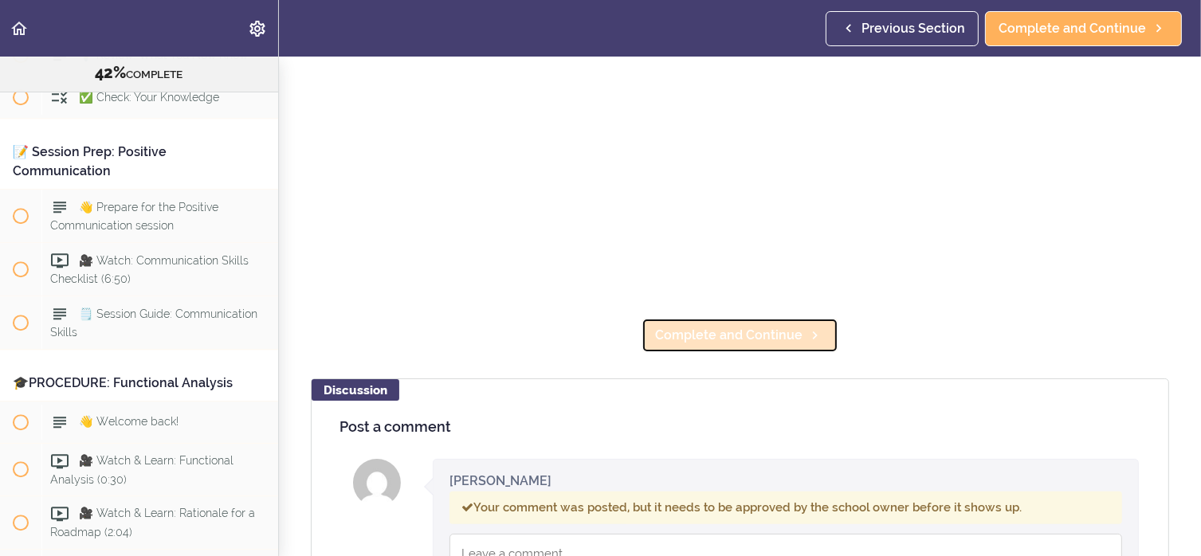
click at [730, 326] on span "Complete and Continue" at bounding box center [728, 335] width 147 height 19
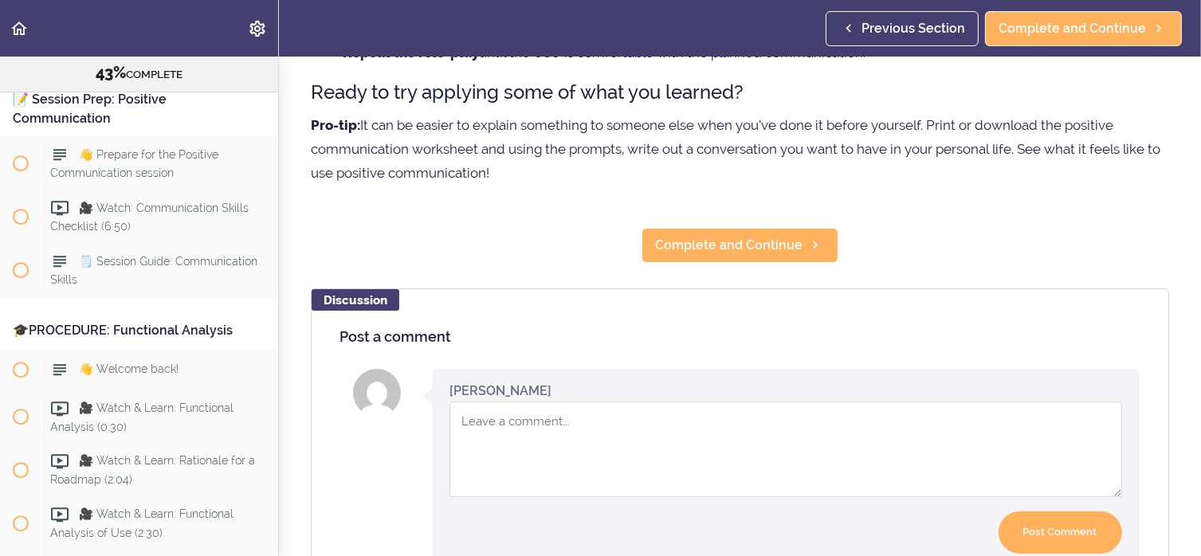
scroll to position [505, 0]
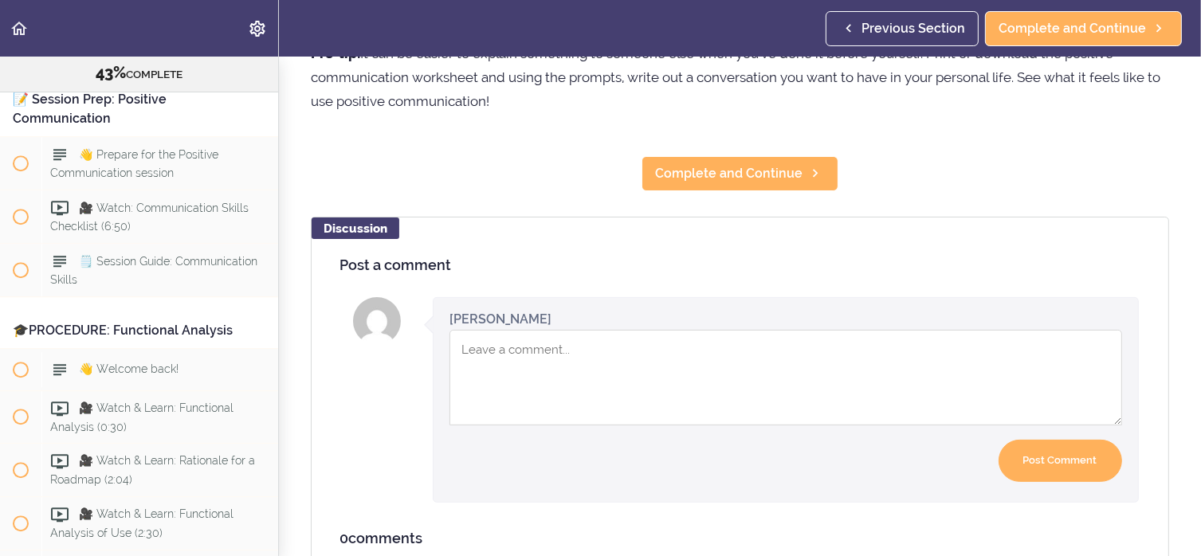
click at [625, 374] on textarea "Comment box" at bounding box center [785, 378] width 672 height 96
type textarea "love this"
click at [1072, 467] on input "Post Comment" at bounding box center [1059, 461] width 123 height 42
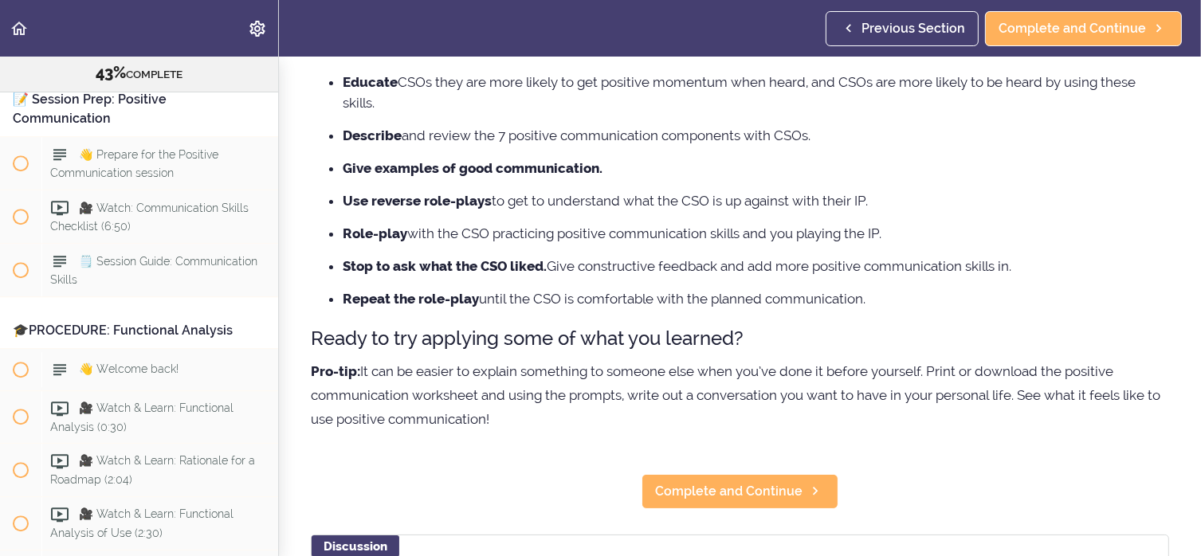
scroll to position [165, 0]
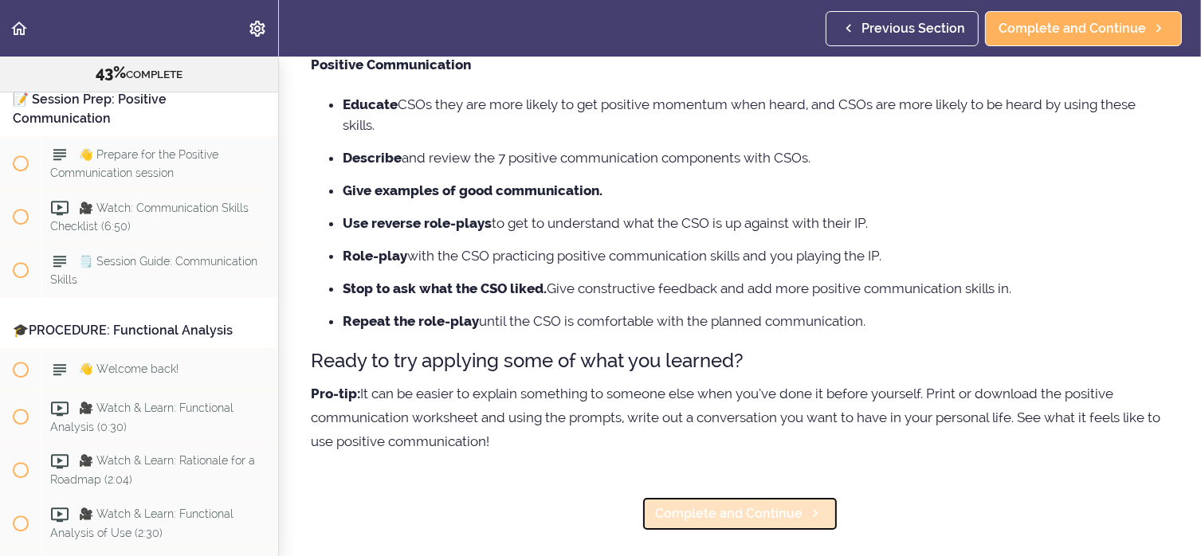
click at [750, 513] on span "Complete and Continue" at bounding box center [728, 513] width 147 height 19
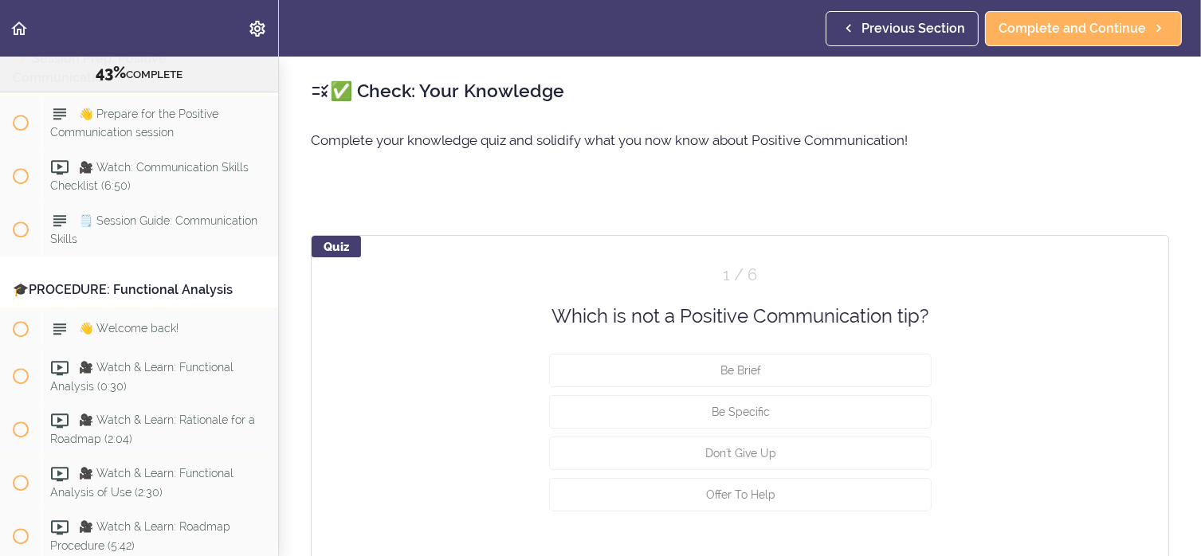
scroll to position [4766, 0]
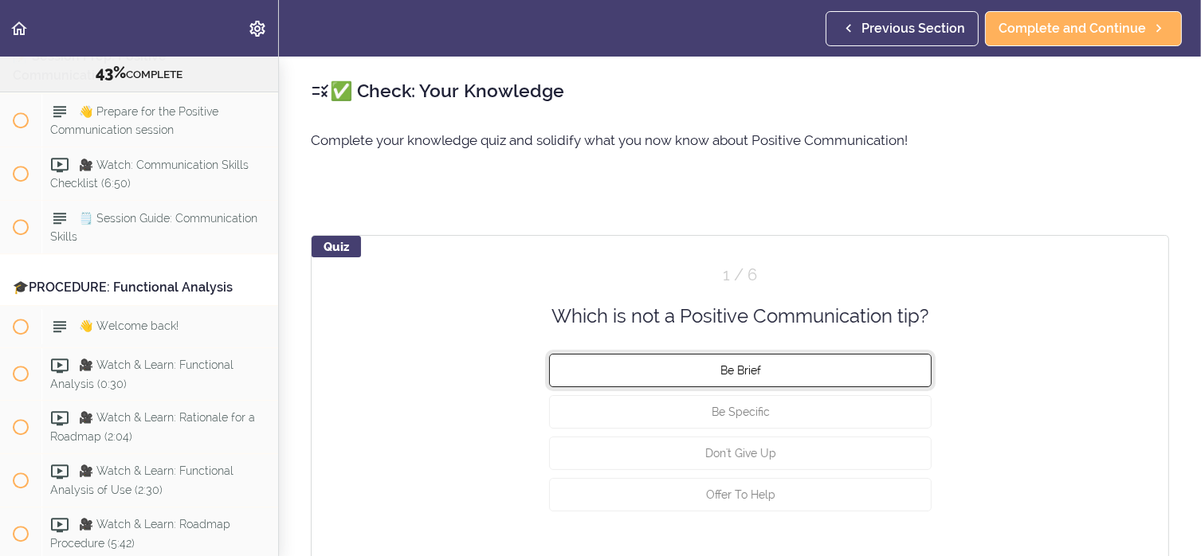
click at [742, 365] on span "Be Brief" at bounding box center [739, 370] width 41 height 13
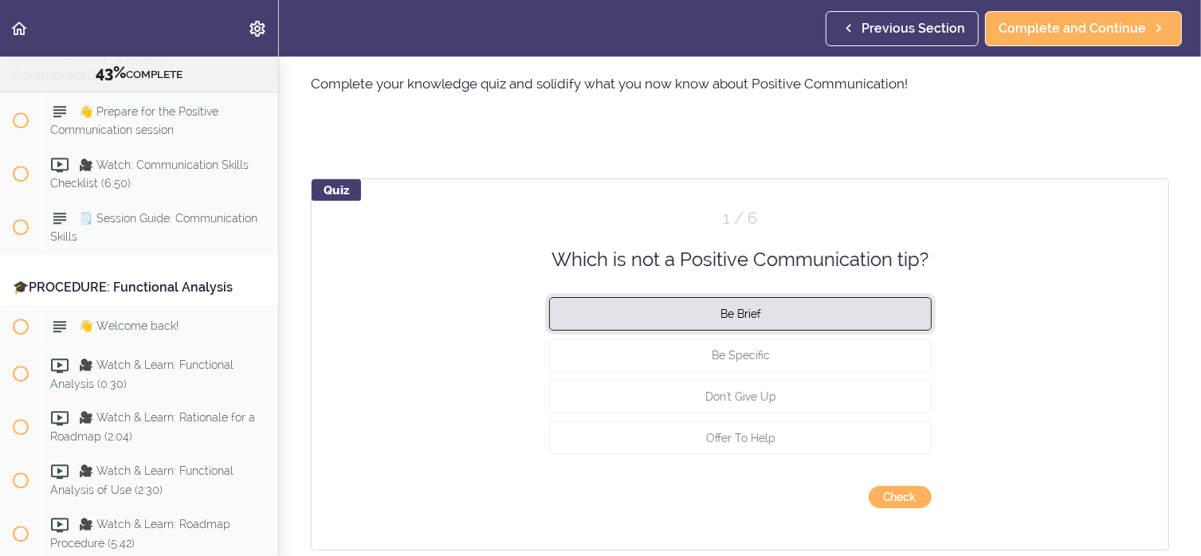
scroll to position [159, 0]
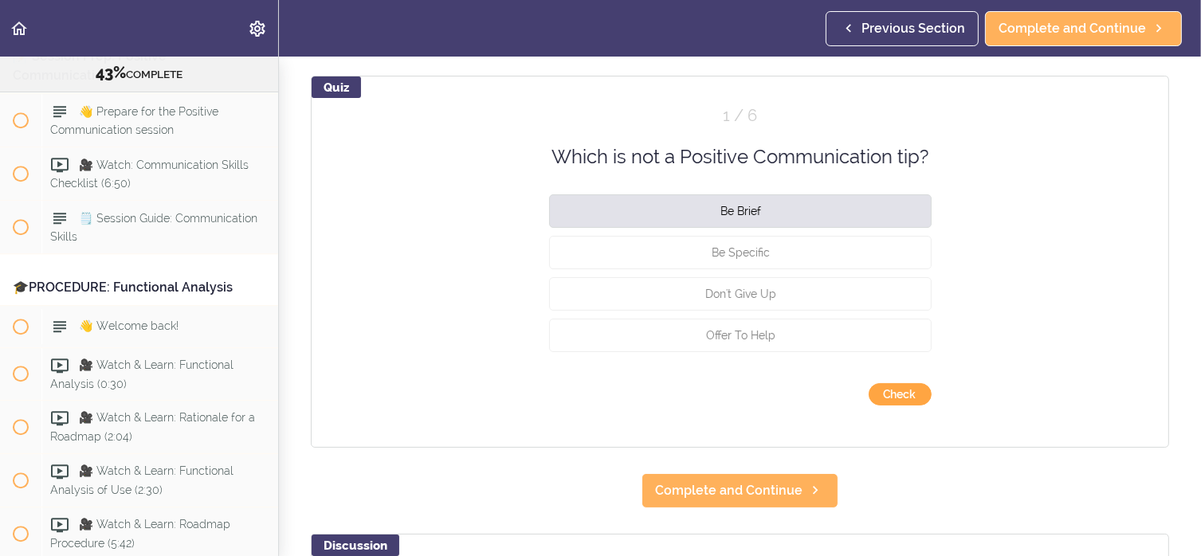
click at [911, 398] on button "Check" at bounding box center [899, 394] width 63 height 22
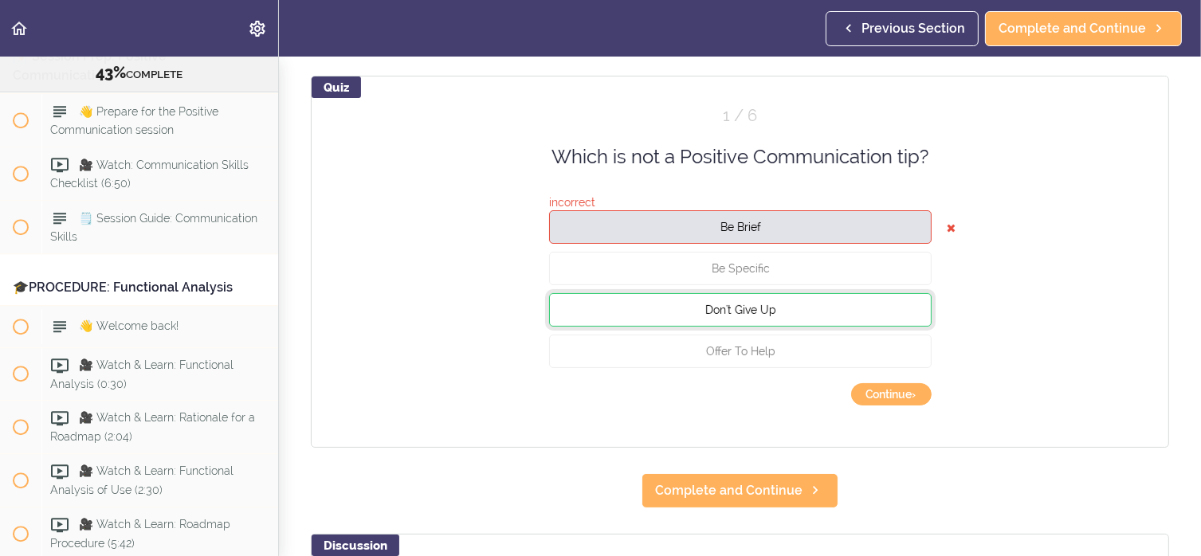
click at [809, 310] on button "Don't Give Up" at bounding box center [740, 309] width 382 height 33
click at [897, 388] on button "Continue ›" at bounding box center [891, 394] width 80 height 22
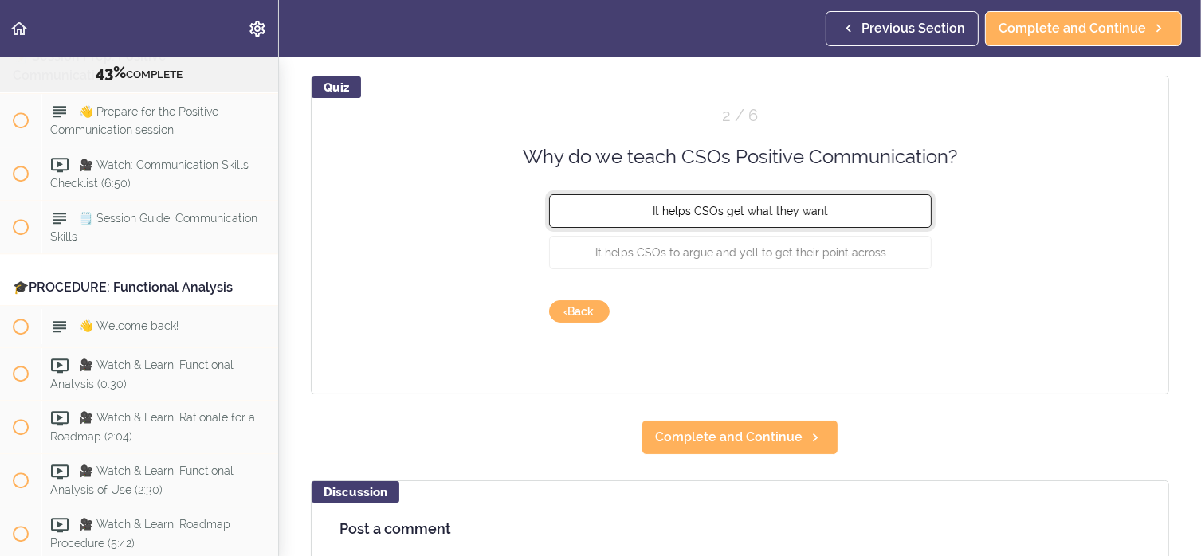
click at [813, 206] on span "It helps CSOs get what they want" at bounding box center [739, 211] width 175 height 13
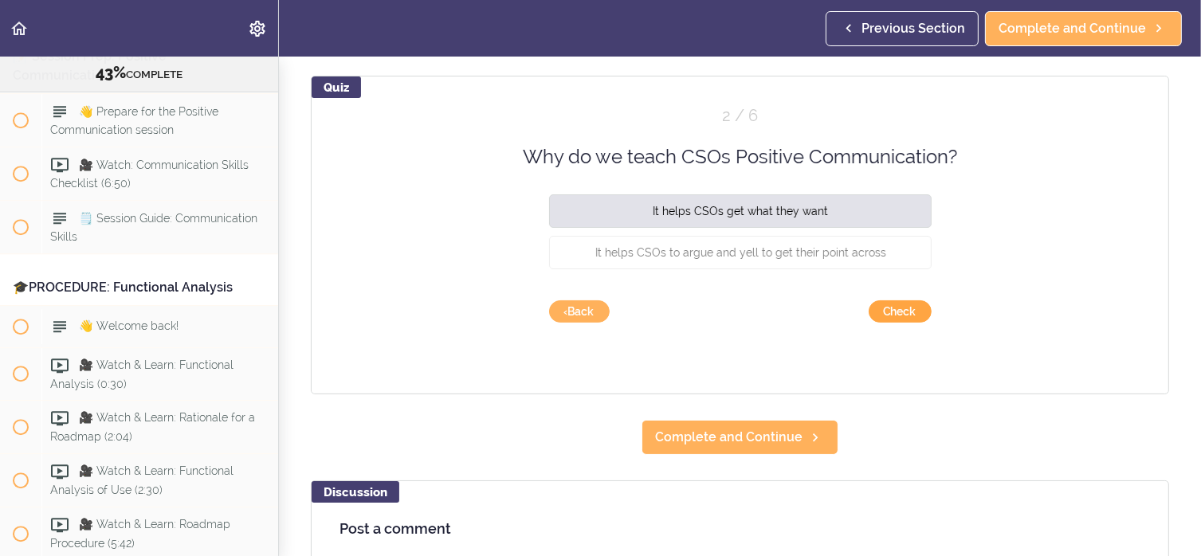
click at [887, 311] on button "Check" at bounding box center [899, 311] width 63 height 22
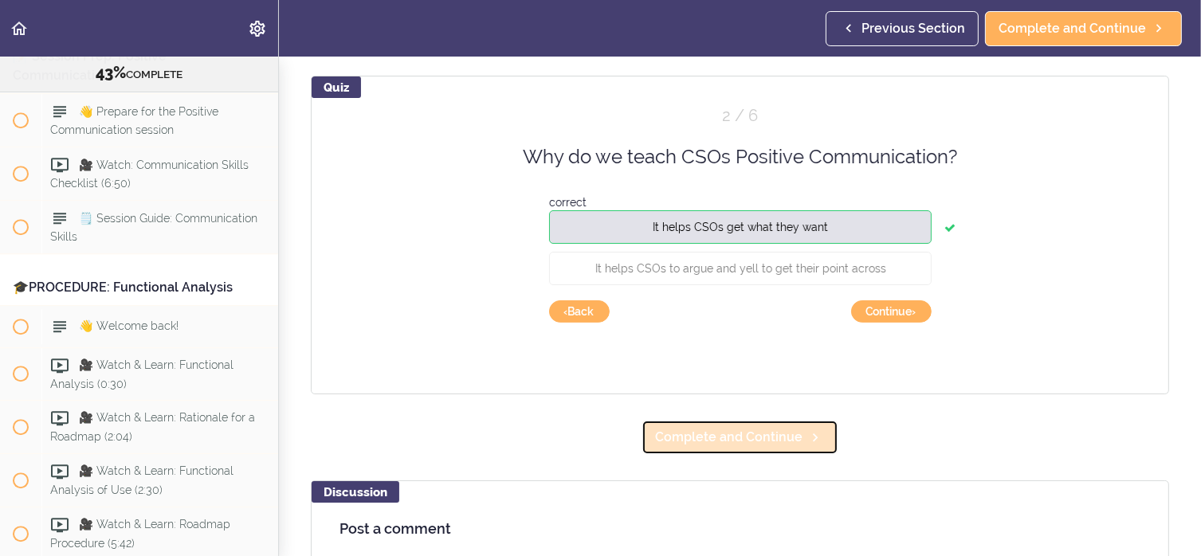
click at [760, 444] on span "Complete and Continue" at bounding box center [728, 437] width 147 height 19
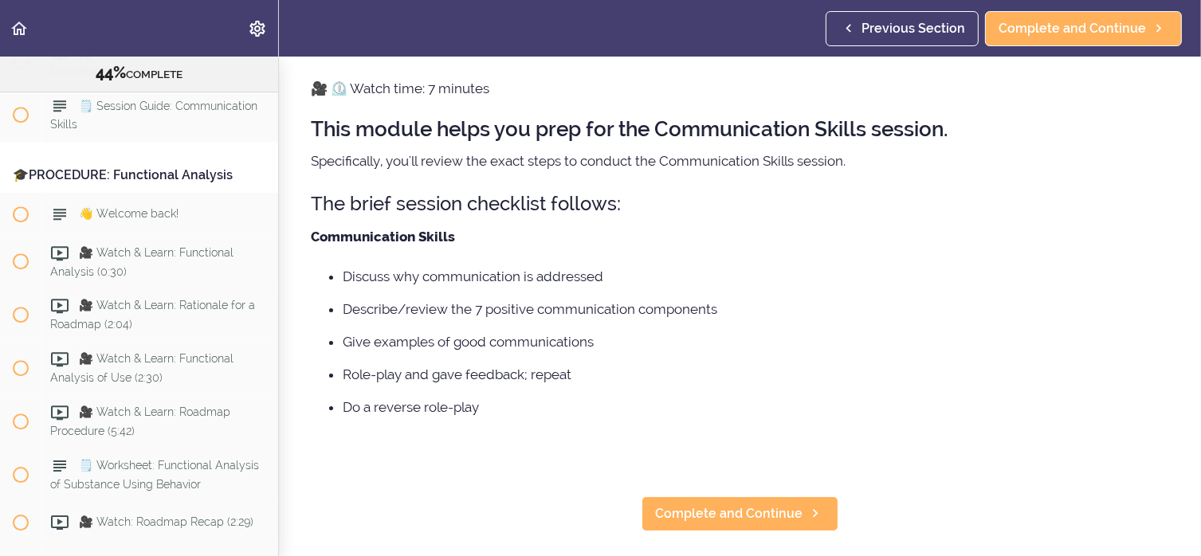
scroll to position [80, 0]
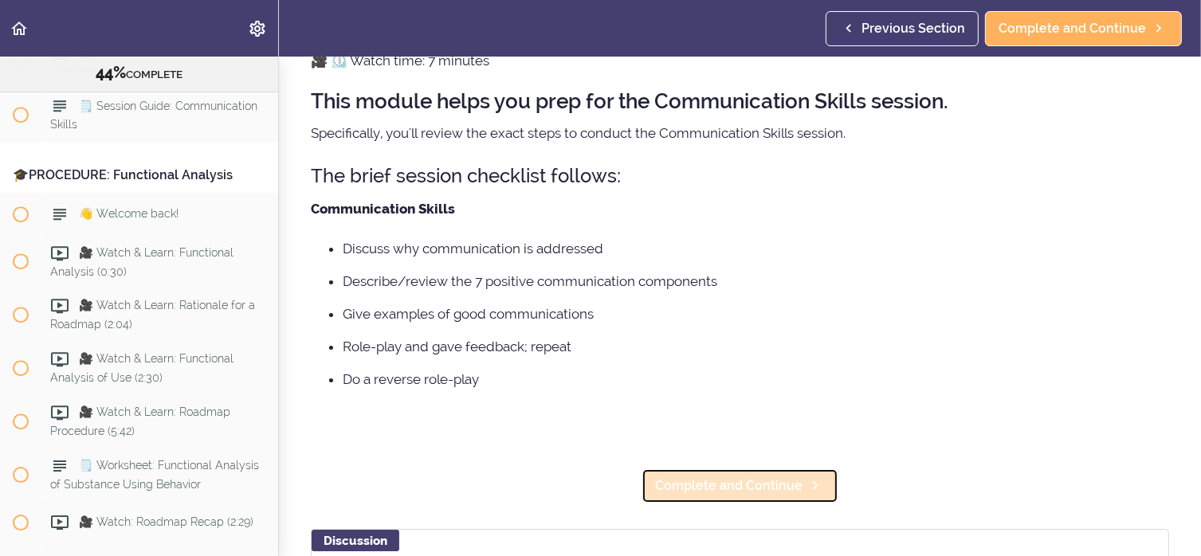
click at [778, 484] on span "Complete and Continue" at bounding box center [728, 485] width 147 height 19
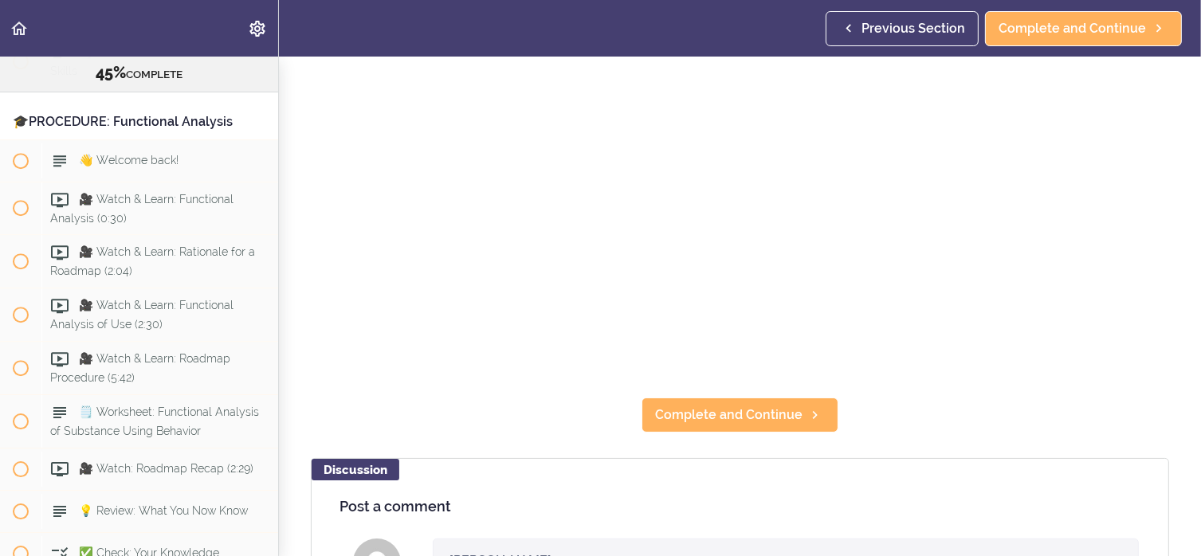
scroll to position [319, 0]
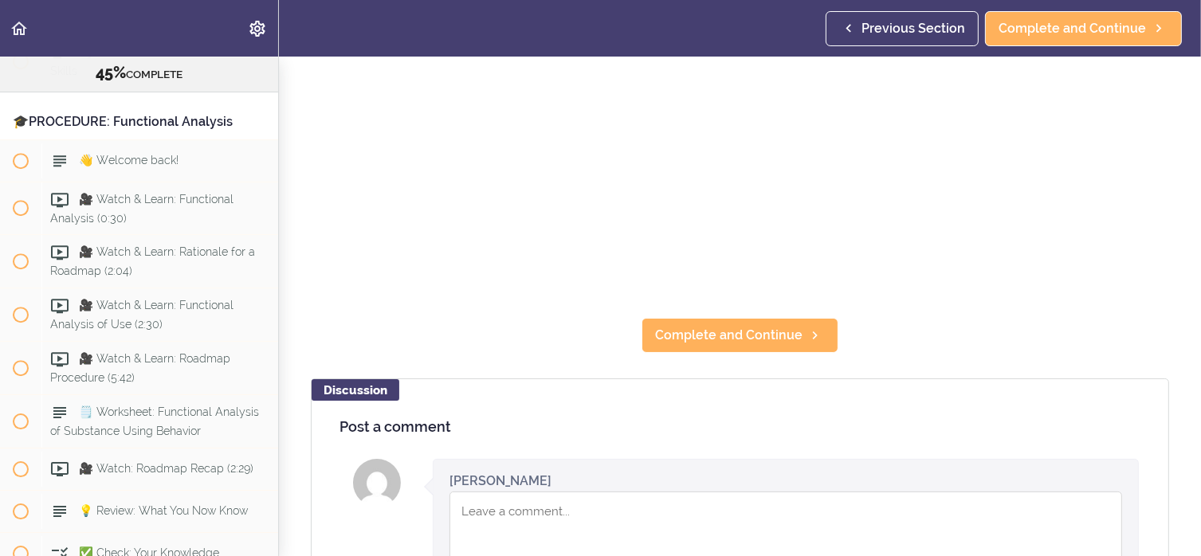
click at [511, 506] on textarea "Comment box" at bounding box center [785, 540] width 672 height 96
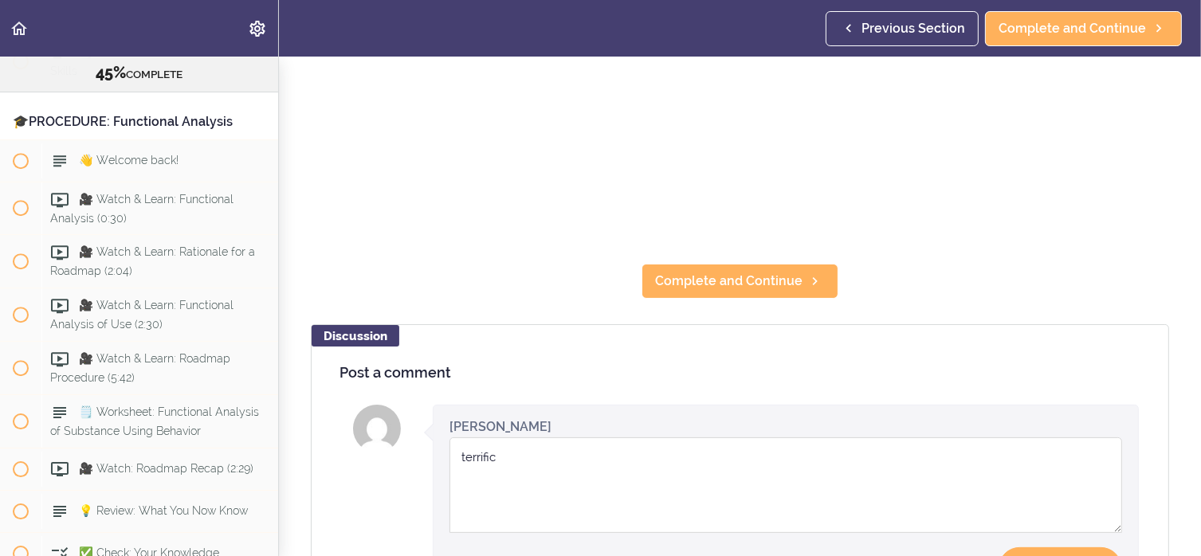
scroll to position [398, 0]
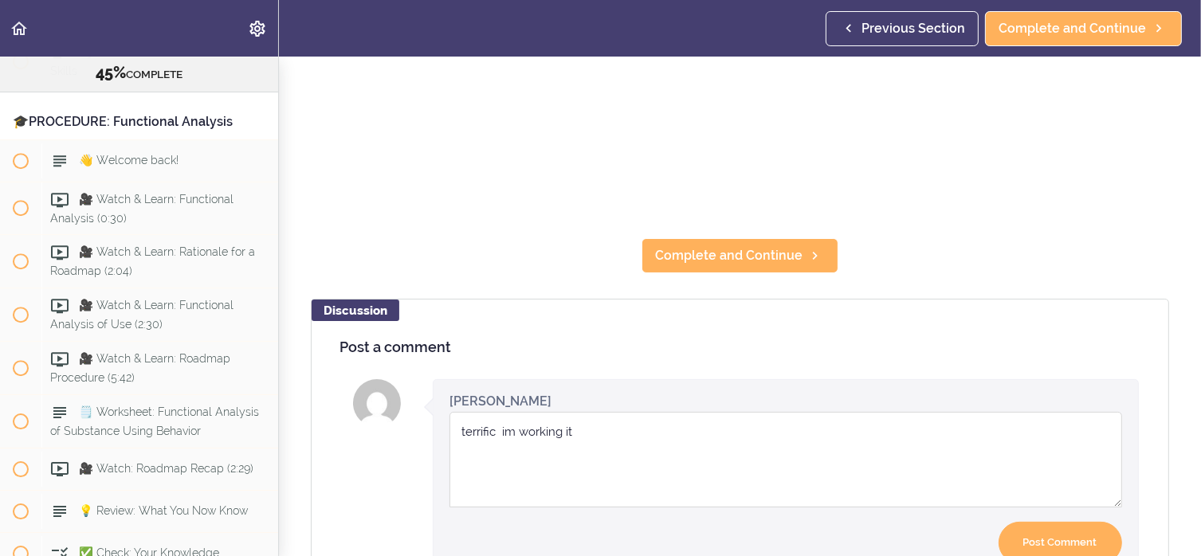
click at [511, 421] on textarea "terrific im working it" at bounding box center [785, 460] width 672 height 96
type textarea "terrific I am working it"
click at [1073, 522] on input "Post Comment" at bounding box center [1059, 543] width 123 height 42
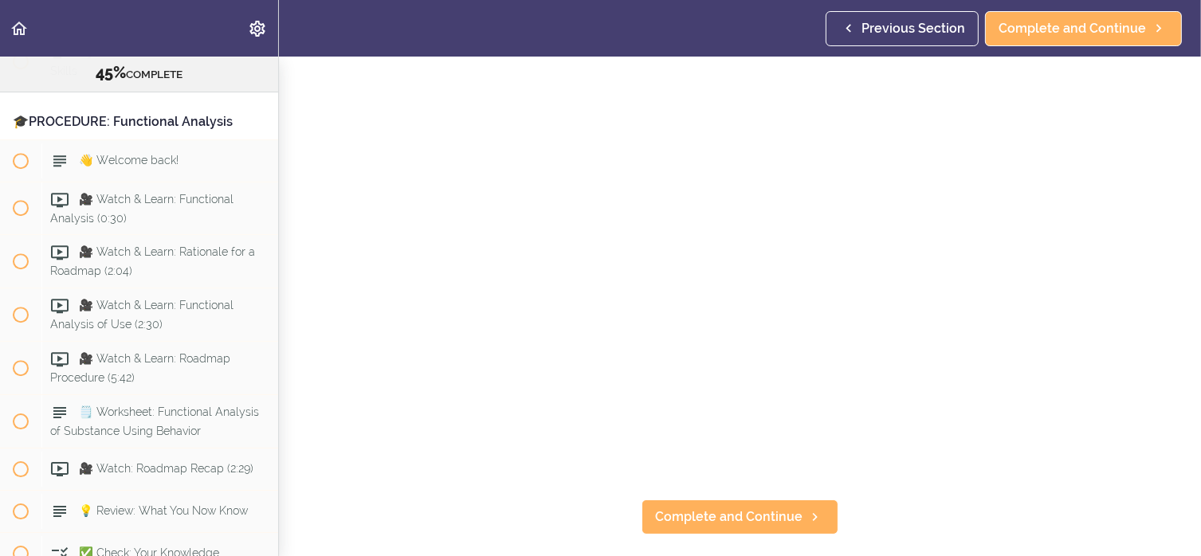
scroll to position [159, 0]
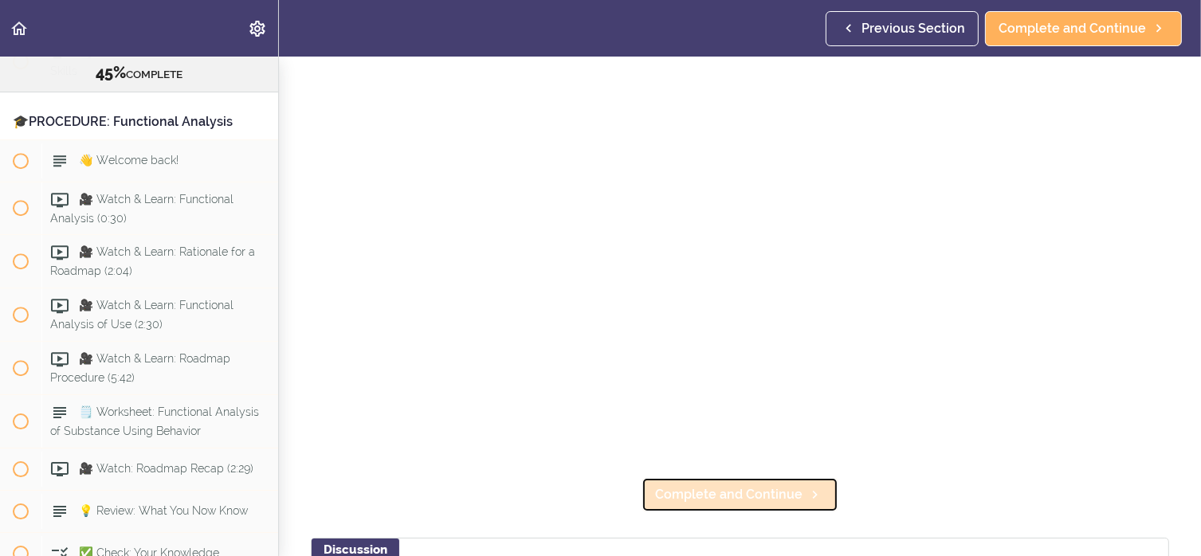
click at [751, 490] on span "Complete and Continue" at bounding box center [728, 494] width 147 height 19
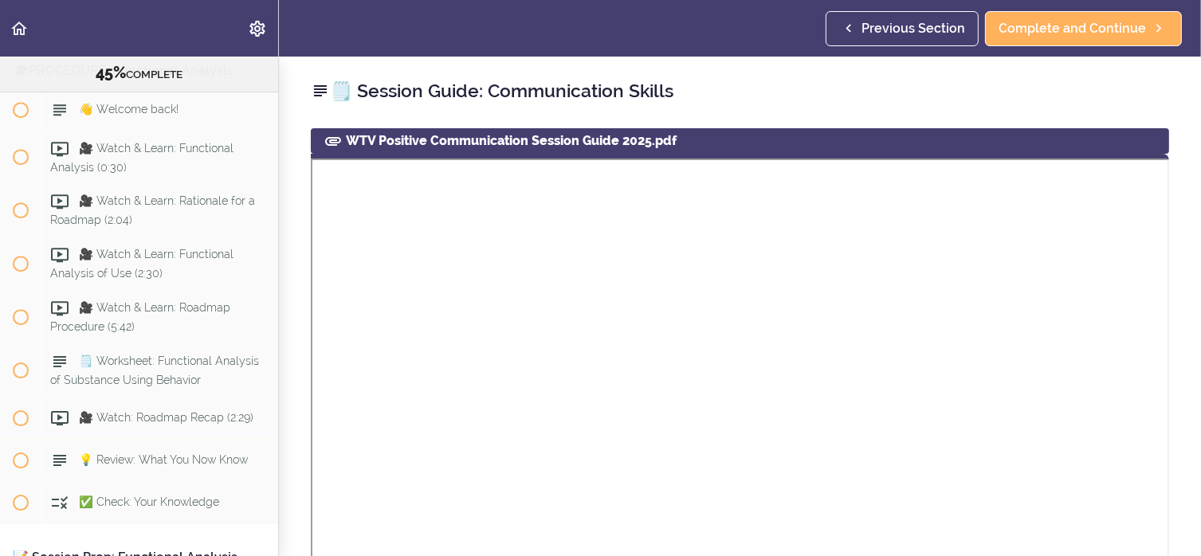
scroll to position [4984, 0]
click at [320, 88] on icon at bounding box center [320, 90] width 19 height 19
click at [254, 27] on icon "Settings Menu" at bounding box center [257, 28] width 19 height 19
click at [591, 45] on header "Autoplay Autocomplete Previous Section Complete and Continue" at bounding box center [600, 28] width 1201 height 57
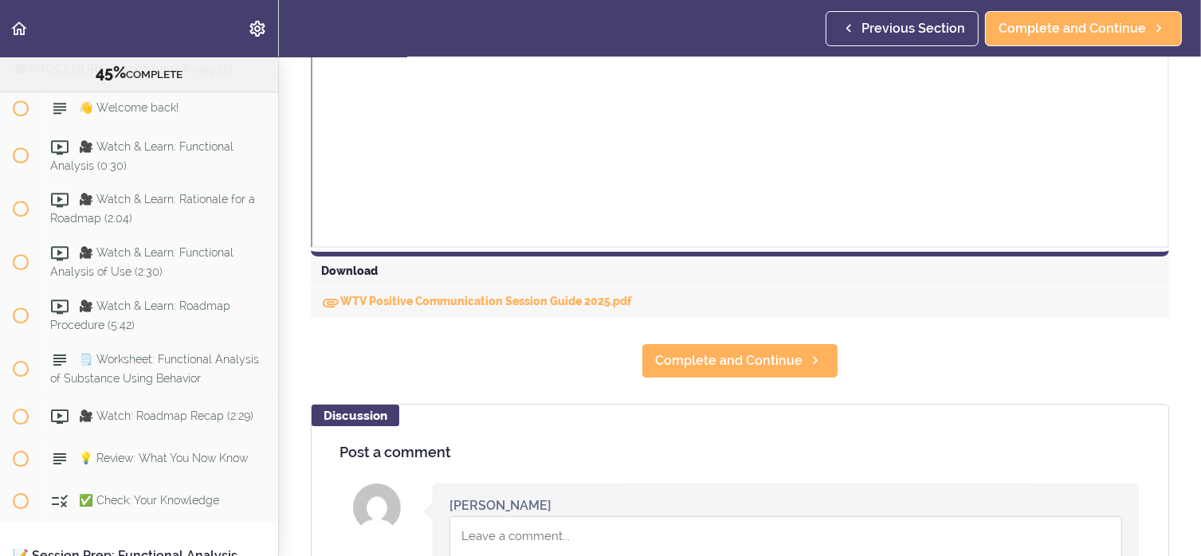
scroll to position [637, 0]
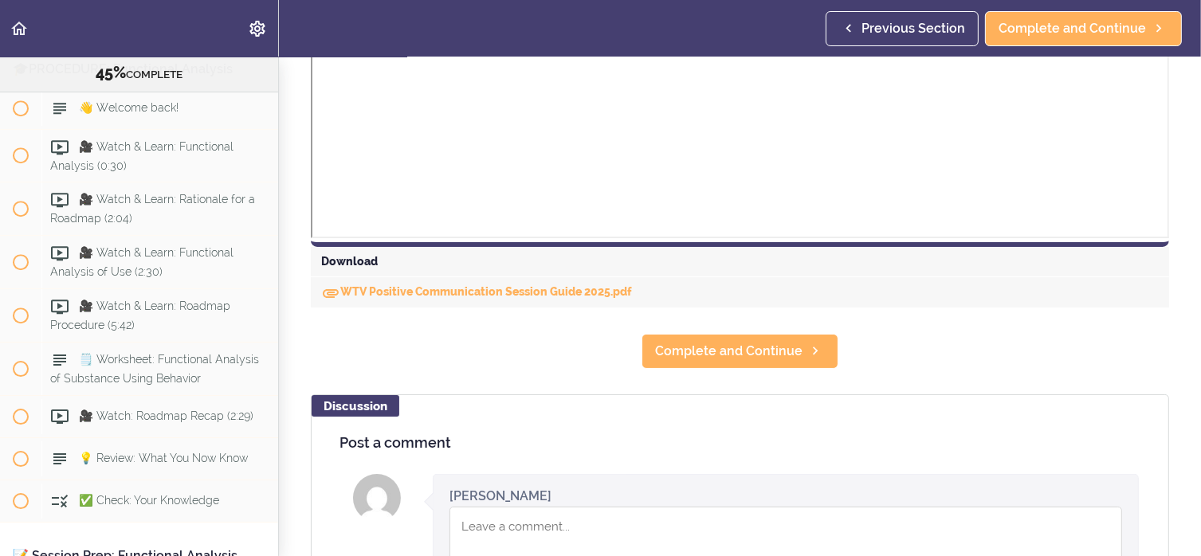
click at [363, 261] on div "Download" at bounding box center [740, 262] width 858 height 30
click at [439, 290] on link "WTV Positive Communication Session Guide 2025.pdf" at bounding box center [476, 291] width 311 height 13
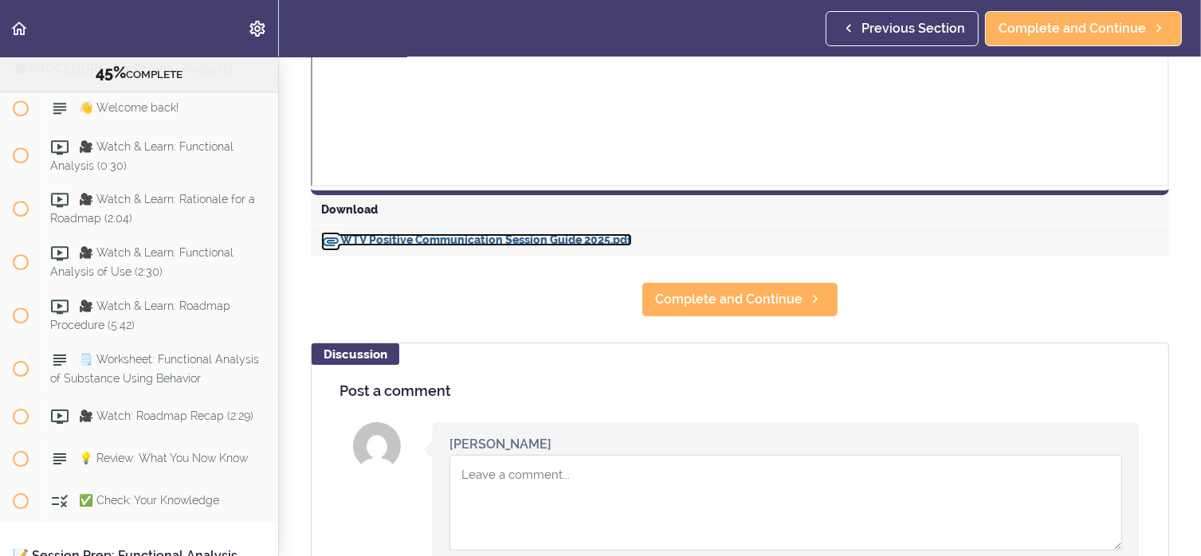
scroll to position [717, 0]
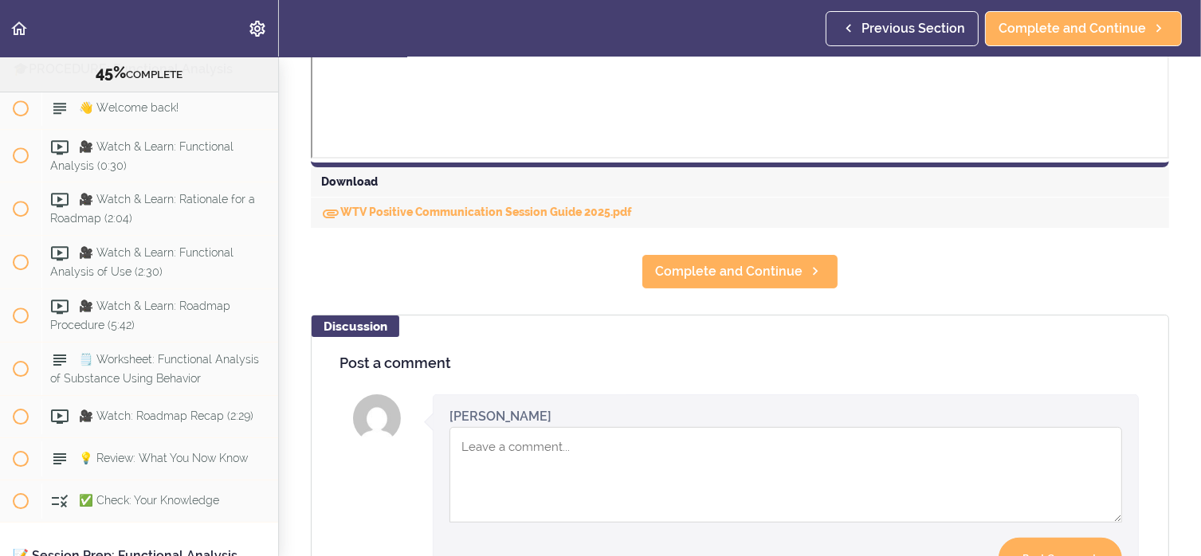
click at [535, 490] on textarea "Comment box" at bounding box center [785, 475] width 672 height 96
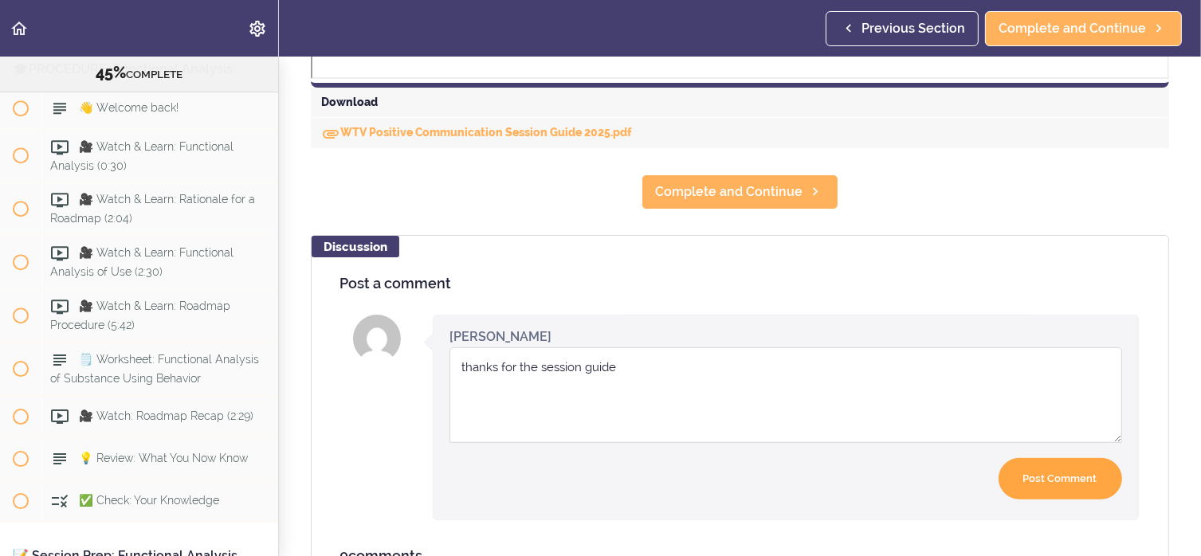
type textarea "thanks for the session guide"
click at [1045, 475] on input "Post Comment" at bounding box center [1059, 479] width 123 height 42
click at [1056, 474] on div "[PERSON_NAME] now Your comment was posted. Your comment was posted, but it need…" at bounding box center [786, 418] width 706 height 206
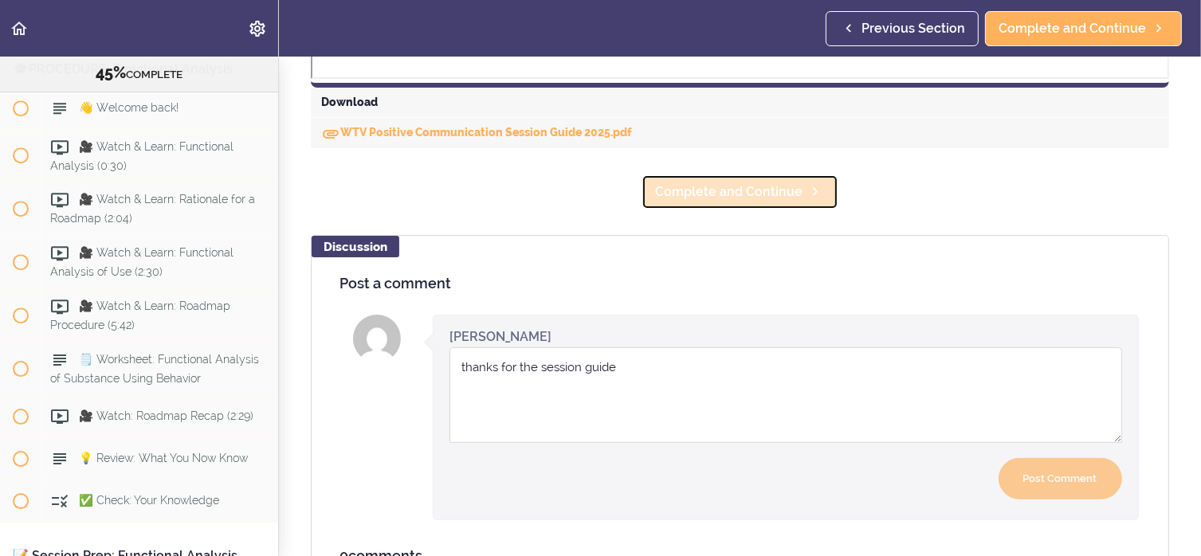
click at [750, 190] on span "Complete and Continue" at bounding box center [728, 191] width 147 height 19
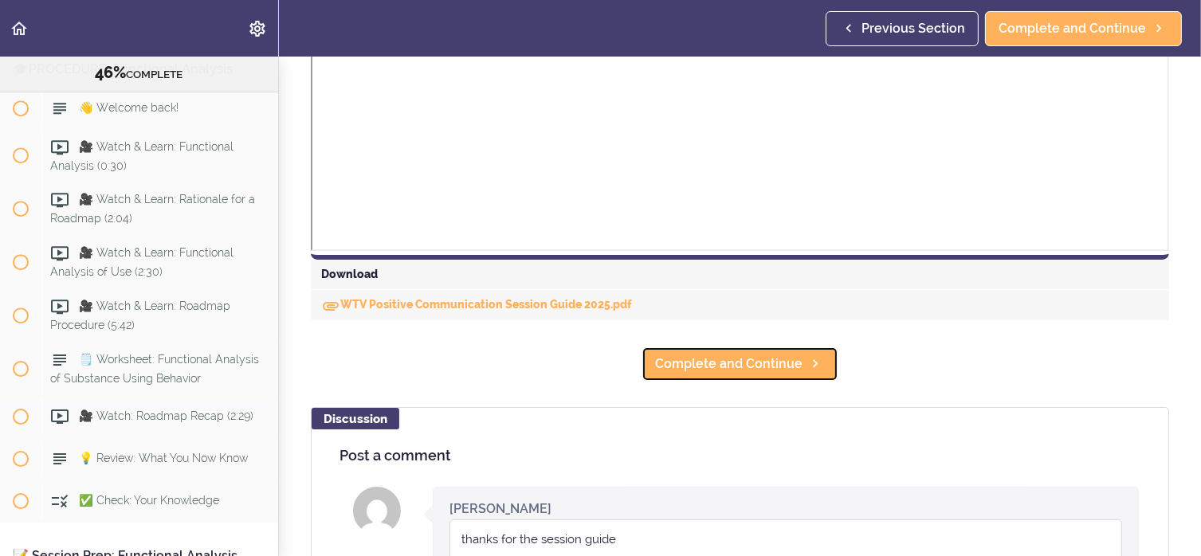
scroll to position [637, 0]
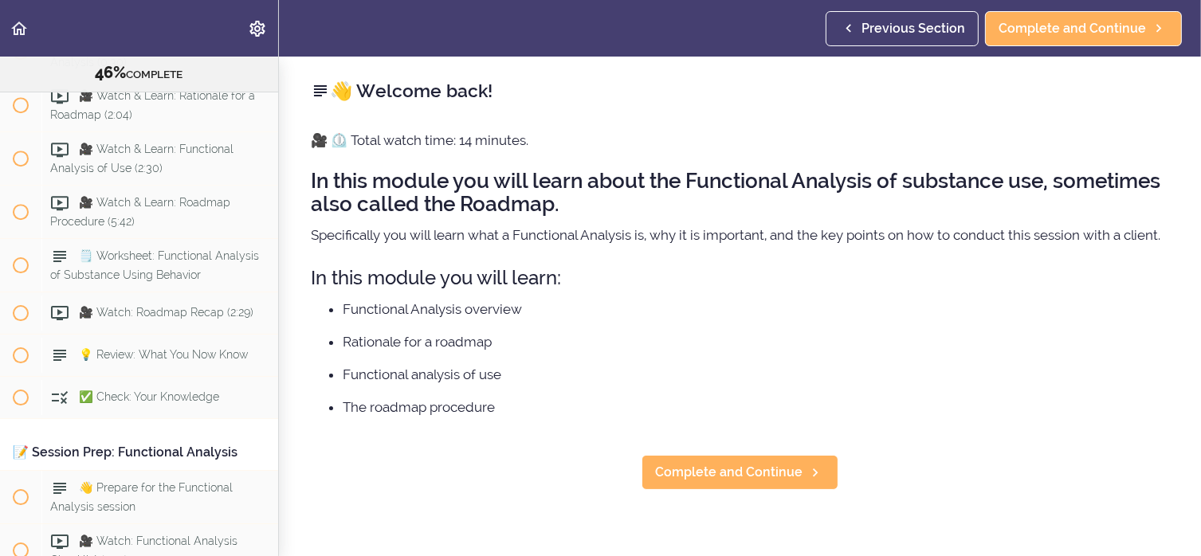
scroll to position [5089, 0]
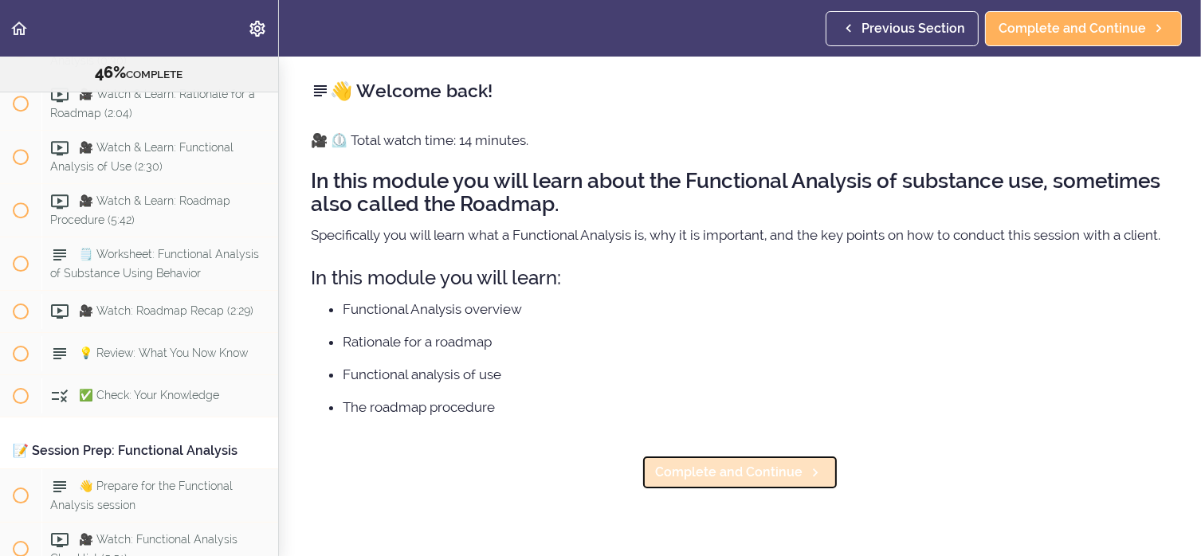
click at [703, 482] on span "Complete and Continue" at bounding box center [728, 472] width 147 height 19
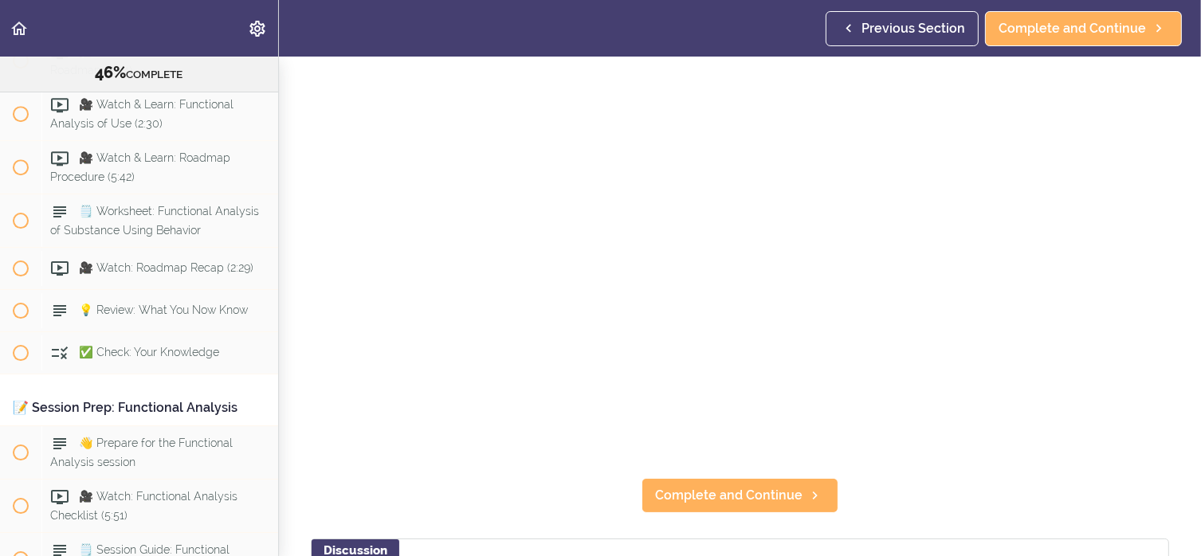
scroll to position [159, 0]
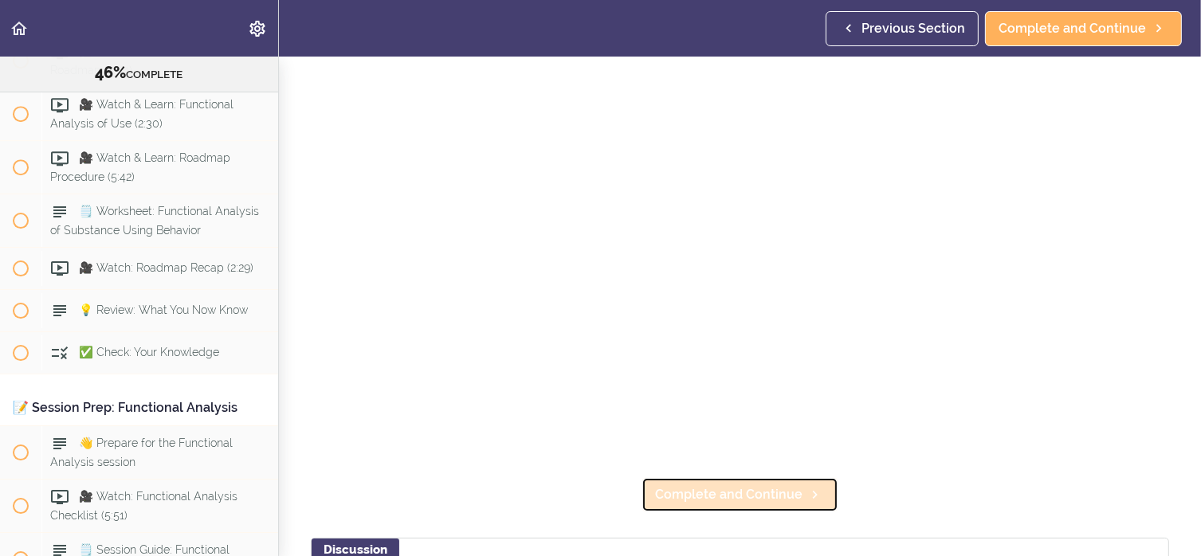
click at [778, 498] on link "Complete and Continue" at bounding box center [739, 494] width 197 height 35
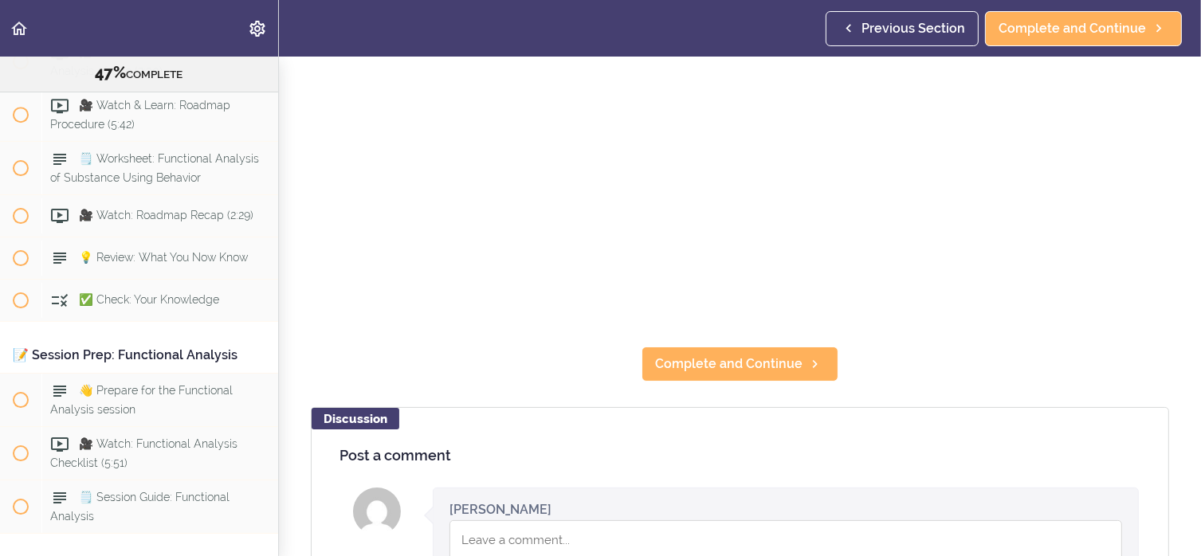
scroll to position [319, 0]
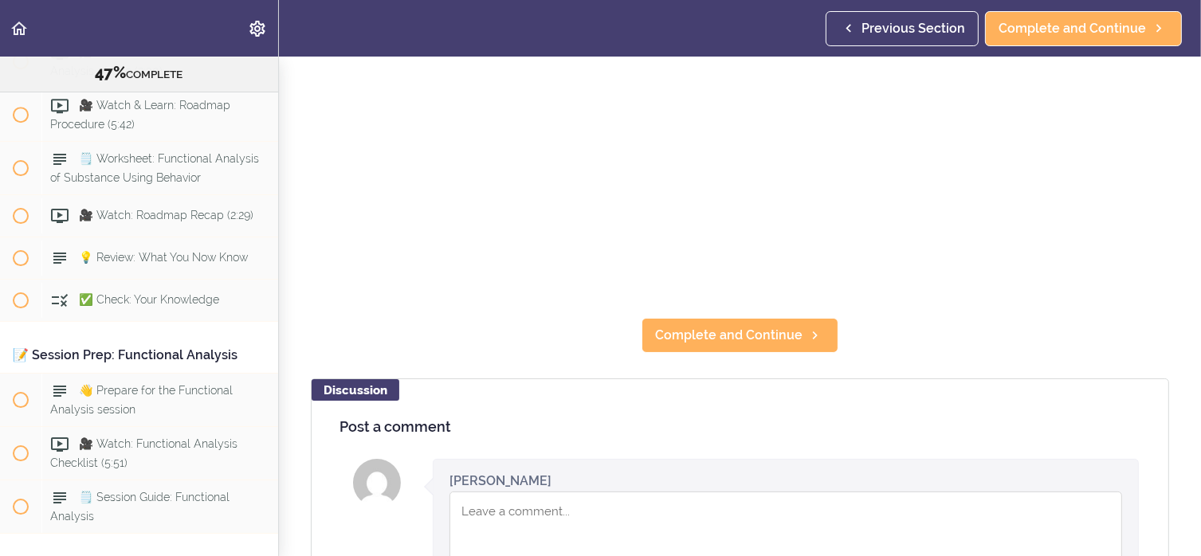
click at [517, 500] on textarea "Comment box" at bounding box center [785, 540] width 672 height 96
type textarea "o"
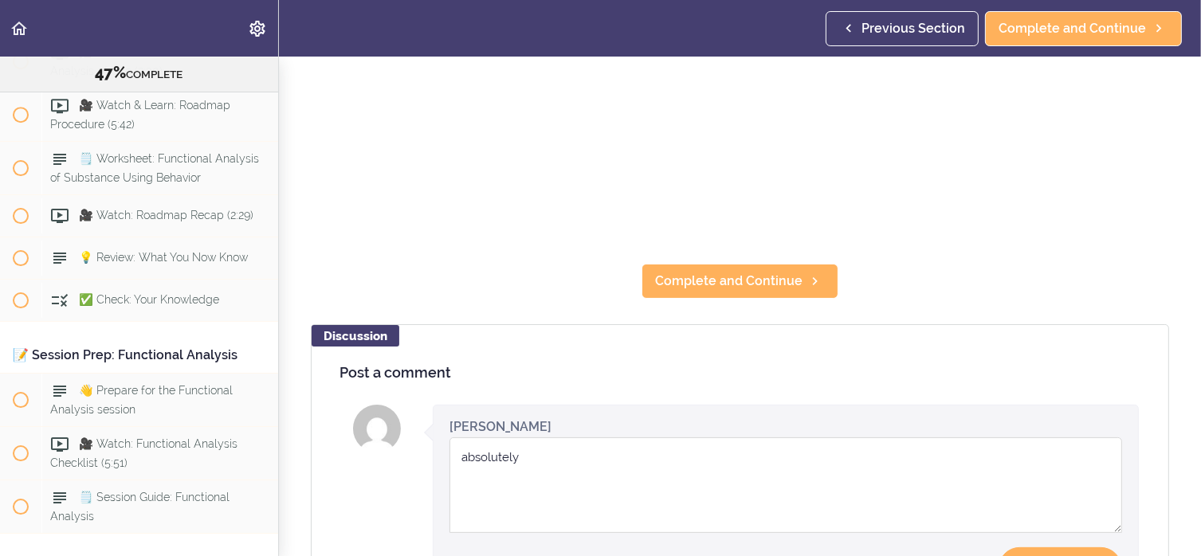
scroll to position [398, 0]
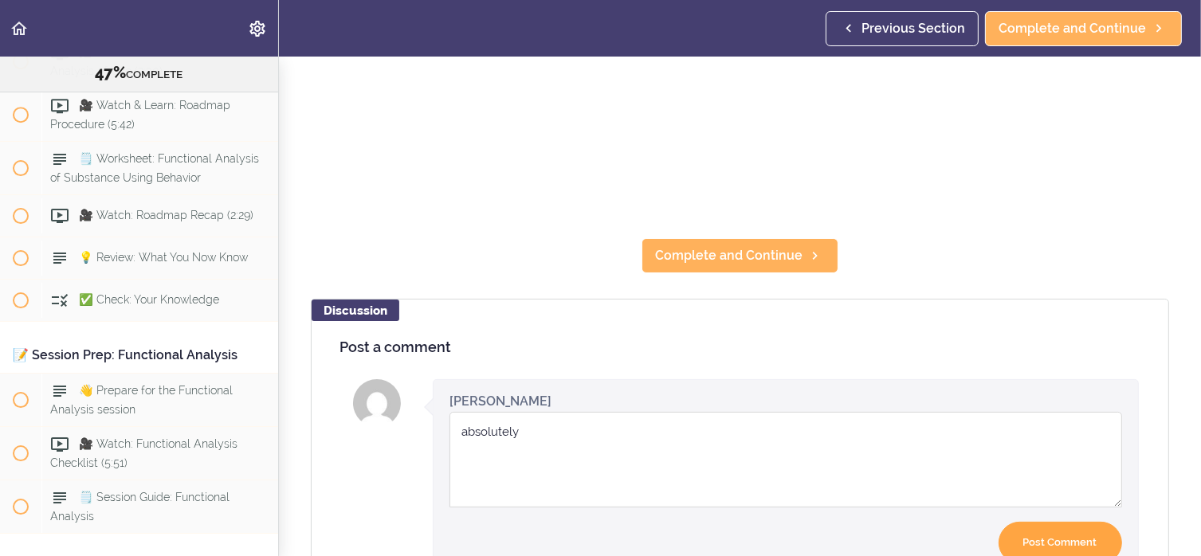
type textarea "absolutely"
click at [1035, 526] on input "Post Comment" at bounding box center [1059, 543] width 123 height 42
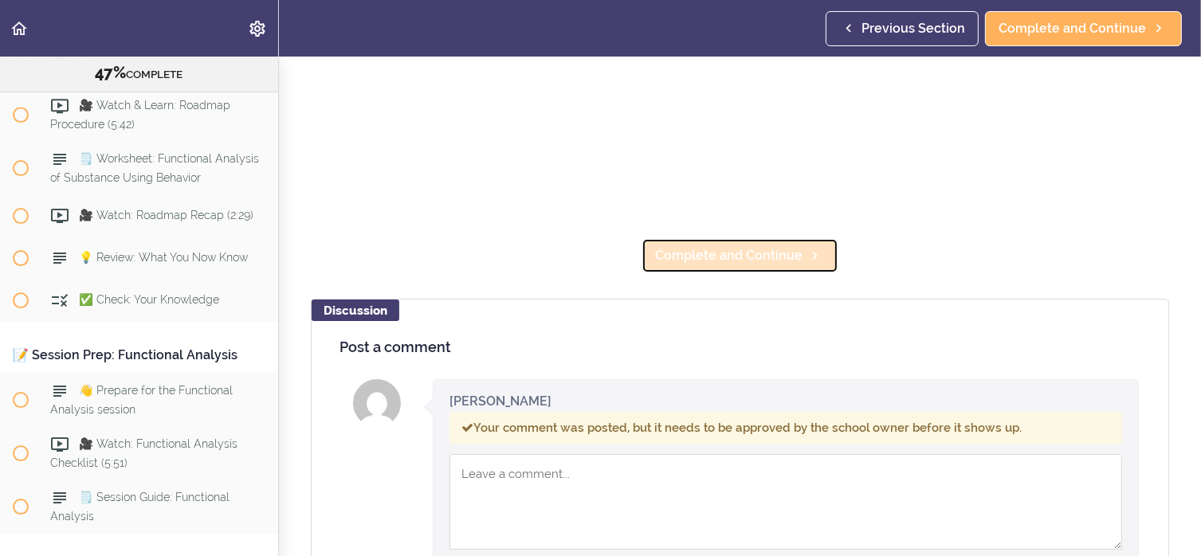
click at [727, 246] on span "Complete and Continue" at bounding box center [728, 255] width 147 height 19
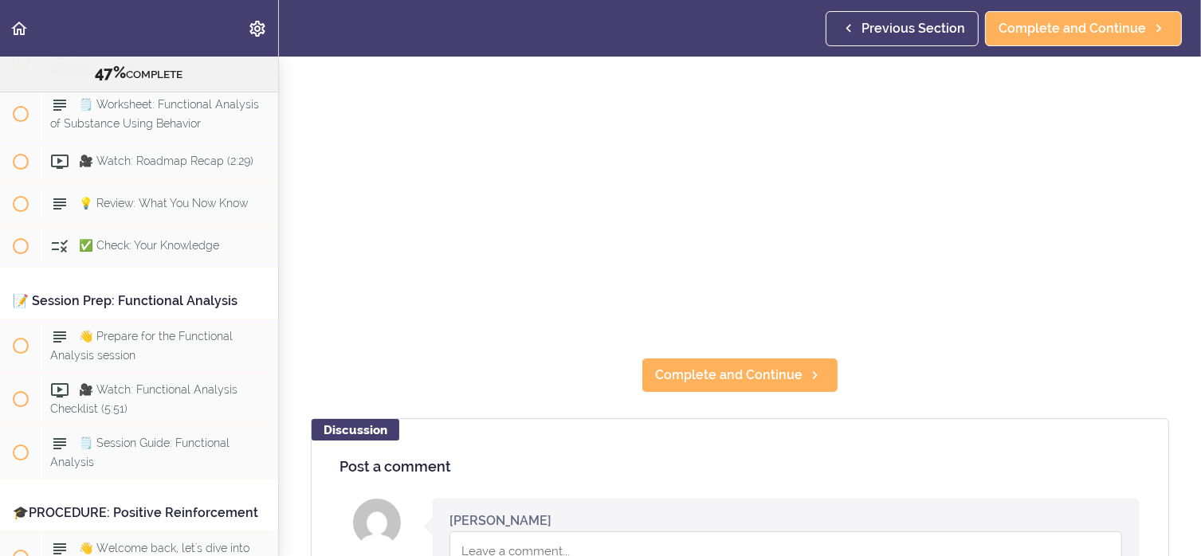
scroll to position [319, 0]
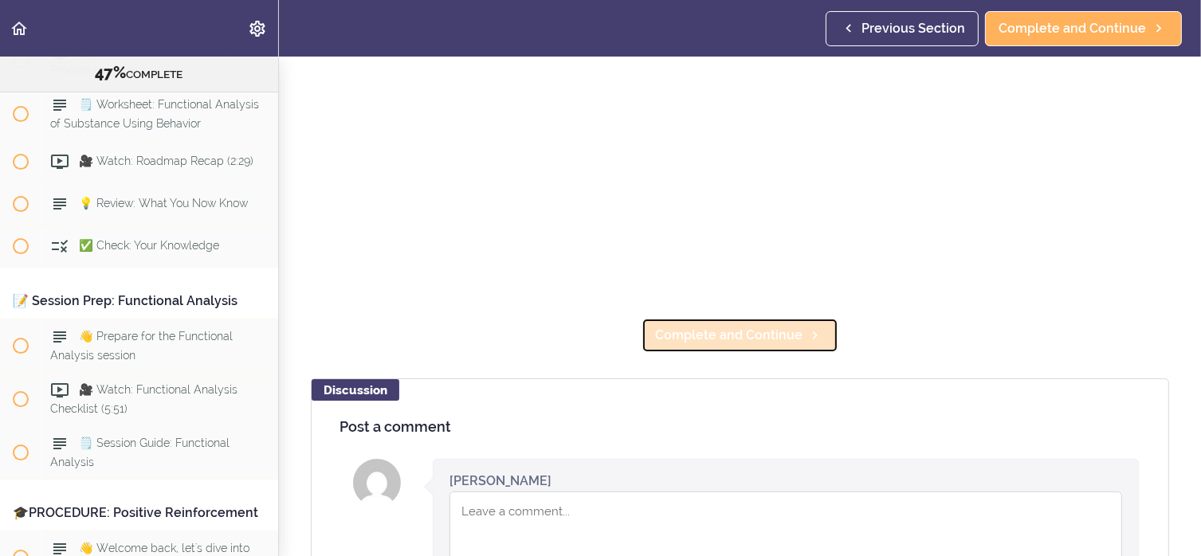
click at [746, 332] on span "Complete and Continue" at bounding box center [728, 335] width 147 height 19
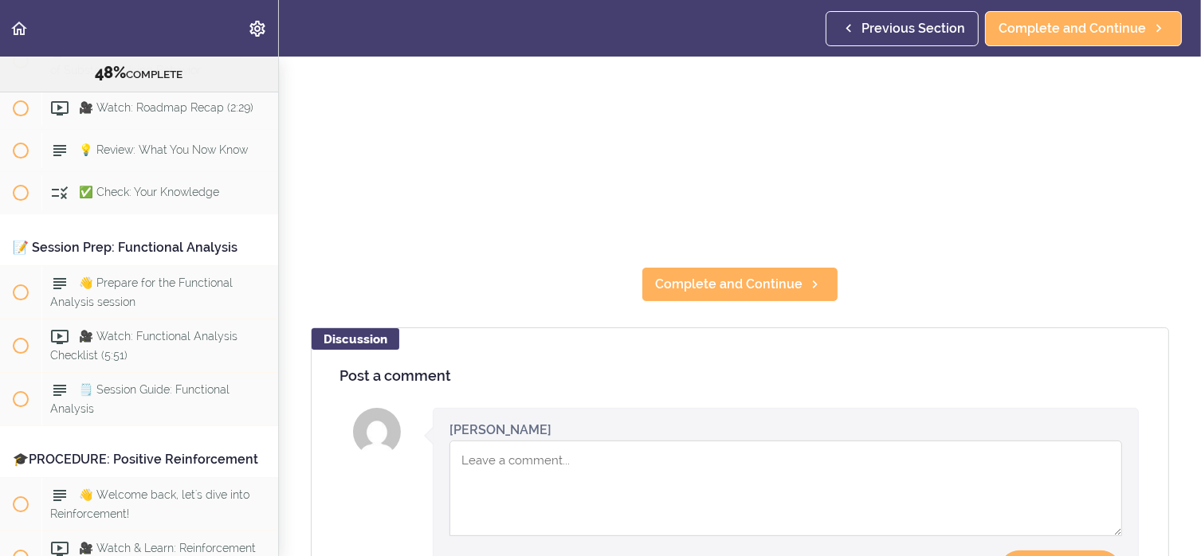
scroll to position [398, 0]
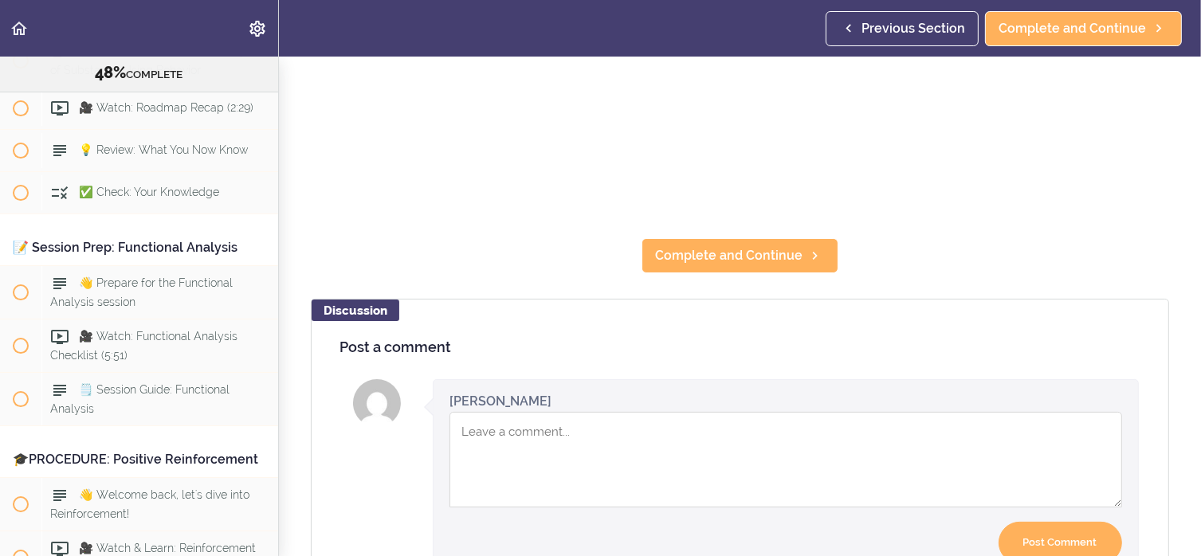
click at [535, 433] on textarea "Comment box" at bounding box center [785, 460] width 672 height 96
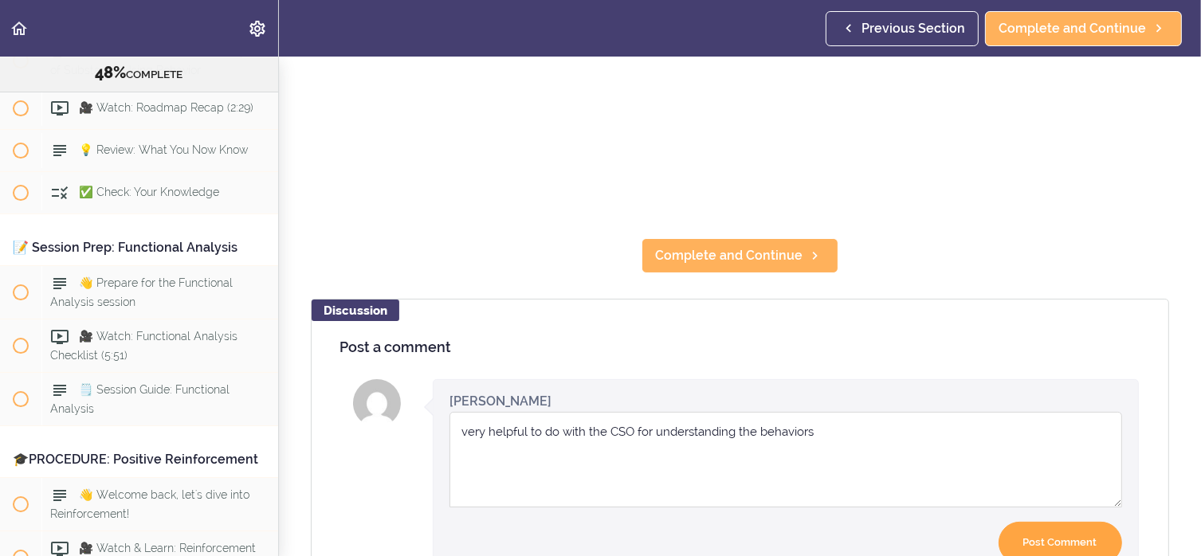
type textarea "very helpful to do with the CSO for understanding the behaviors"
click at [1044, 528] on input "Post Comment" at bounding box center [1059, 543] width 123 height 42
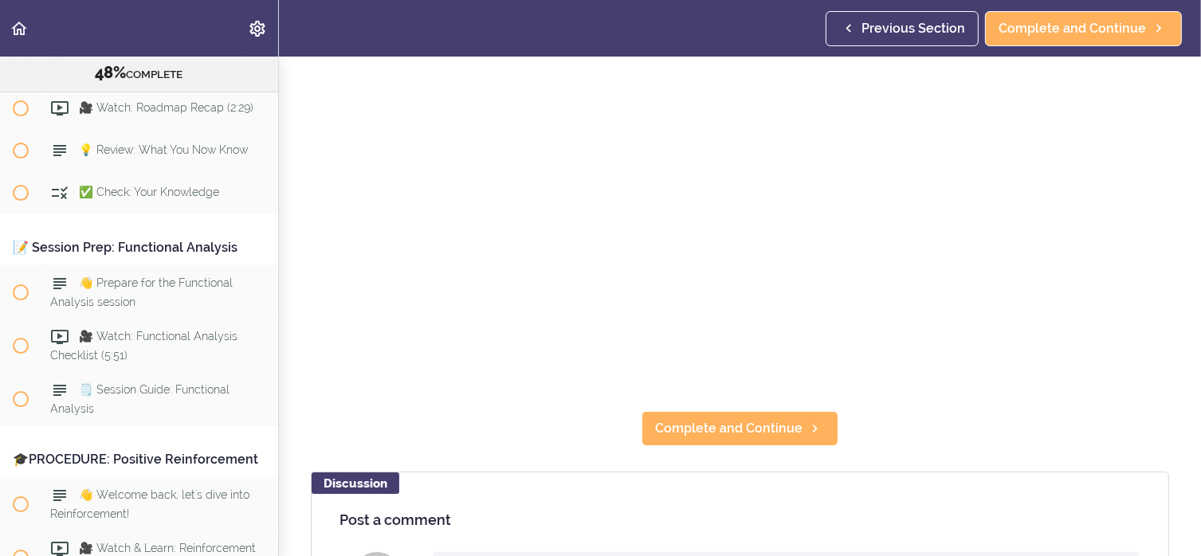
scroll to position [239, 0]
